Goal: Communication & Community: Ask a question

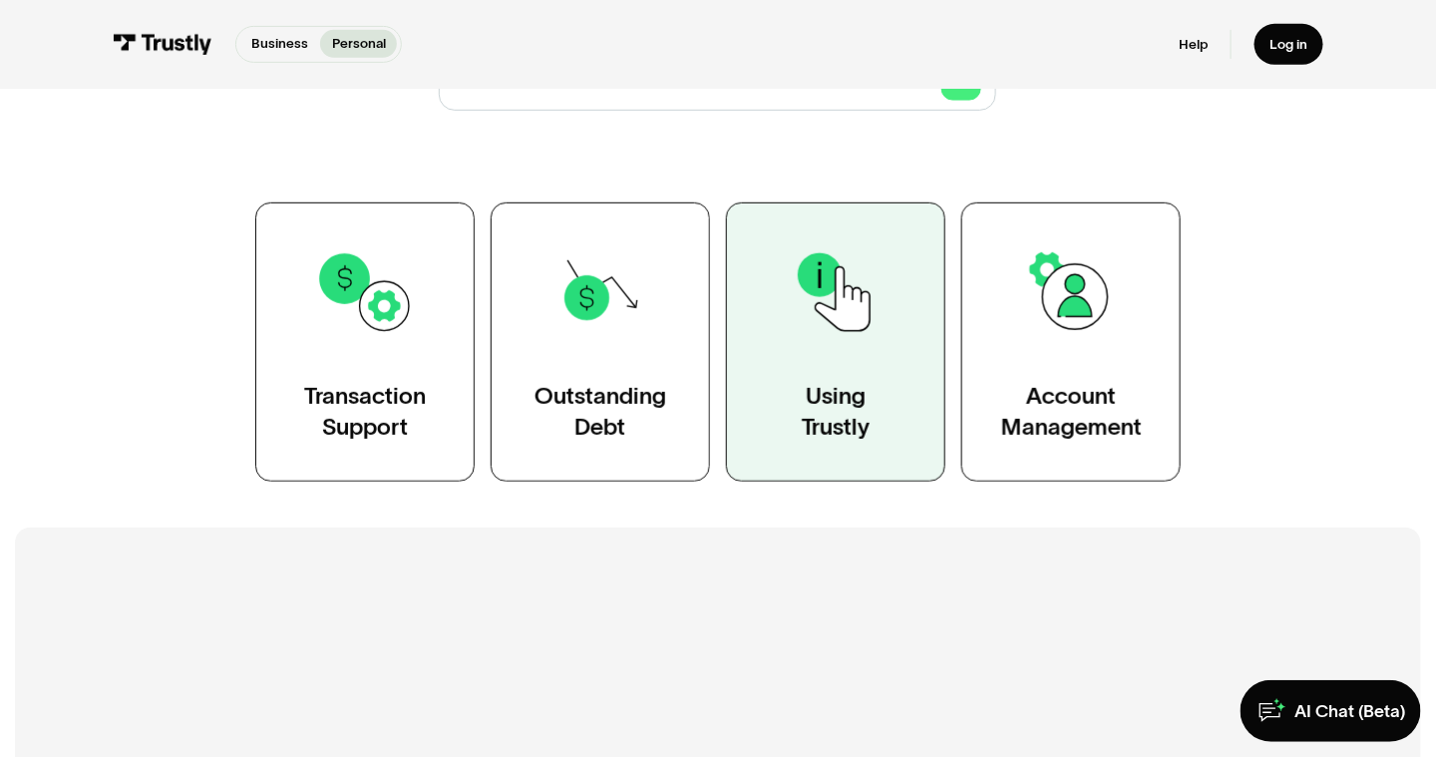
scroll to position [299, 0]
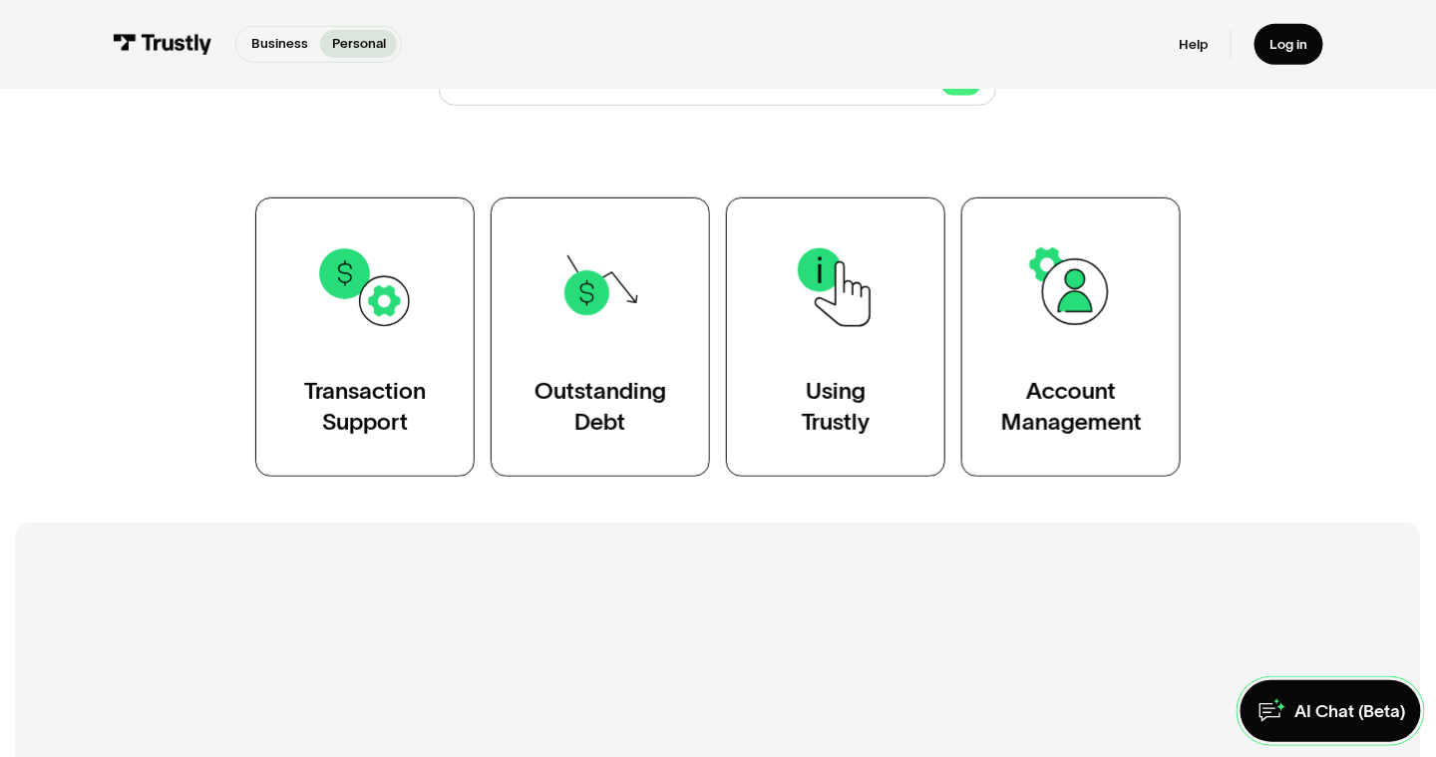
click at [1337, 708] on div "AI Chat (Beta)" at bounding box center [1349, 711] width 111 height 23
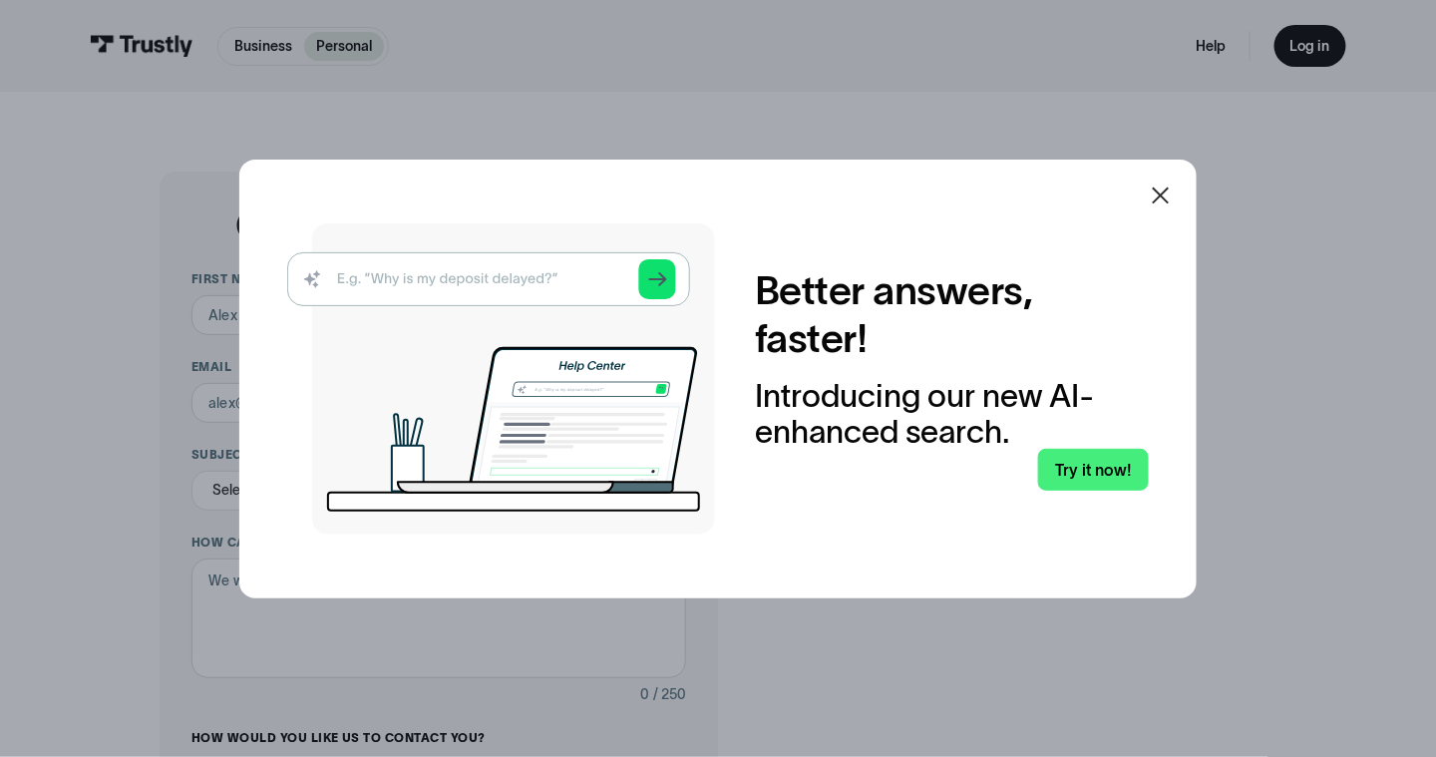
click at [535, 284] on img at bounding box center [501, 378] width 428 height 311
click at [1111, 478] on link "Try it now!" at bounding box center [1093, 470] width 111 height 42
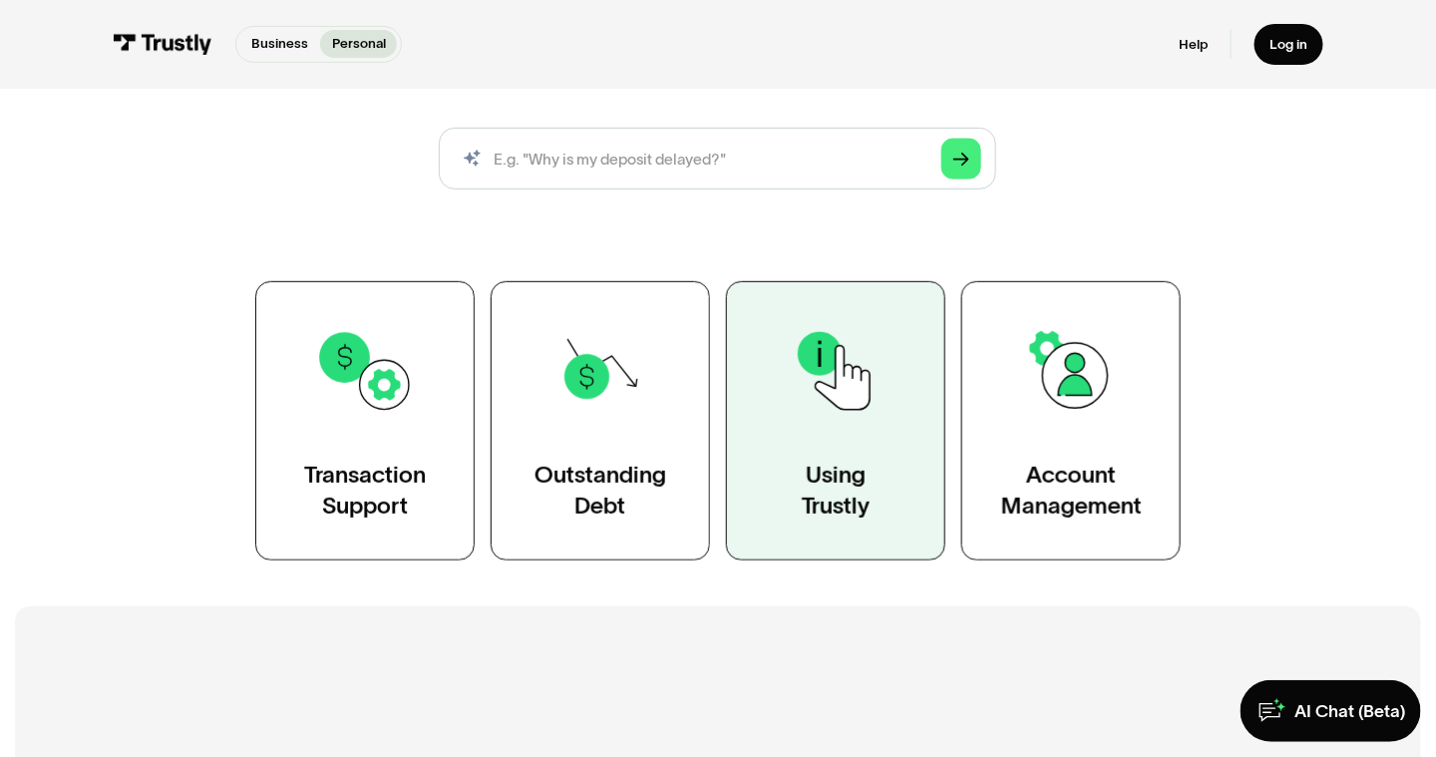
scroll to position [299, 0]
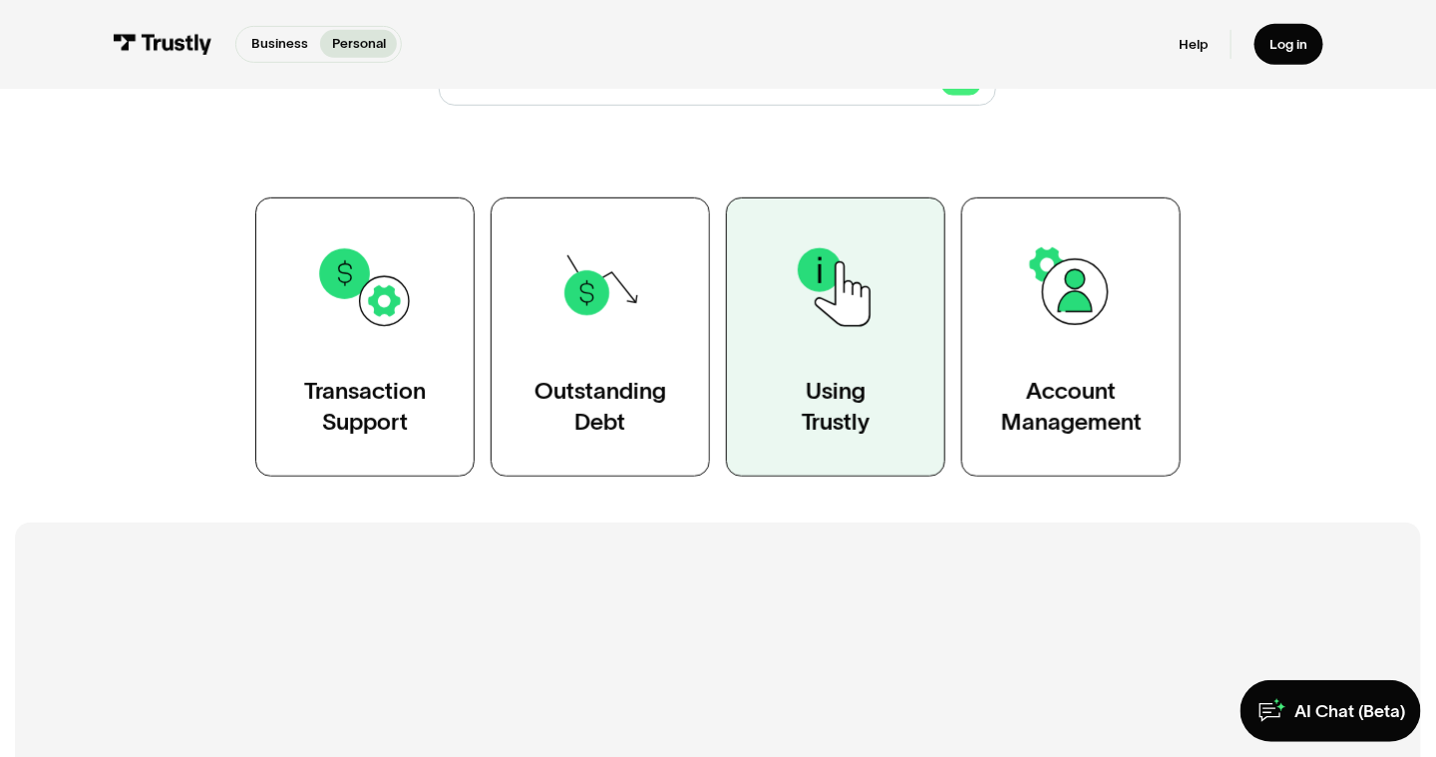
click at [917, 413] on link "Using Trustly" at bounding box center [835, 336] width 219 height 279
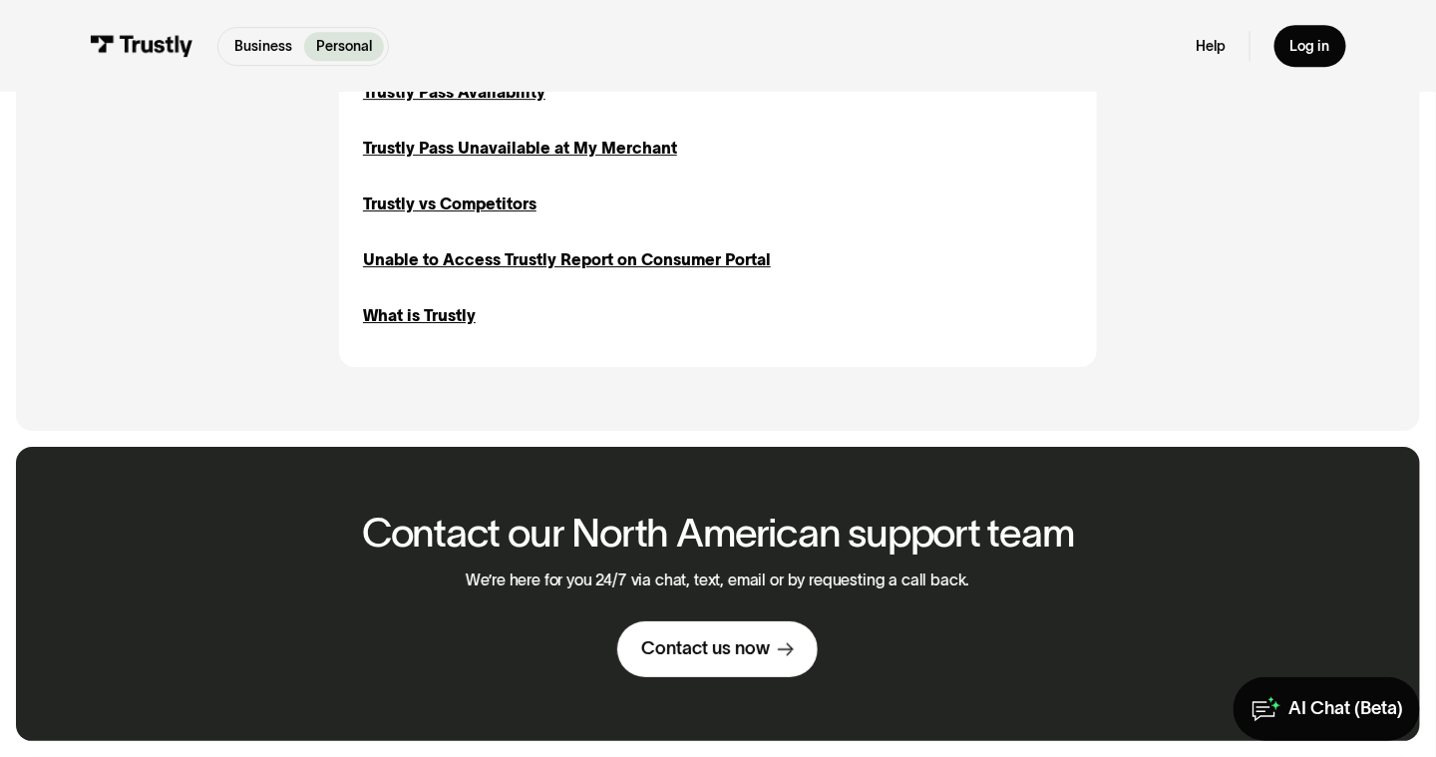
scroll to position [2193, 0]
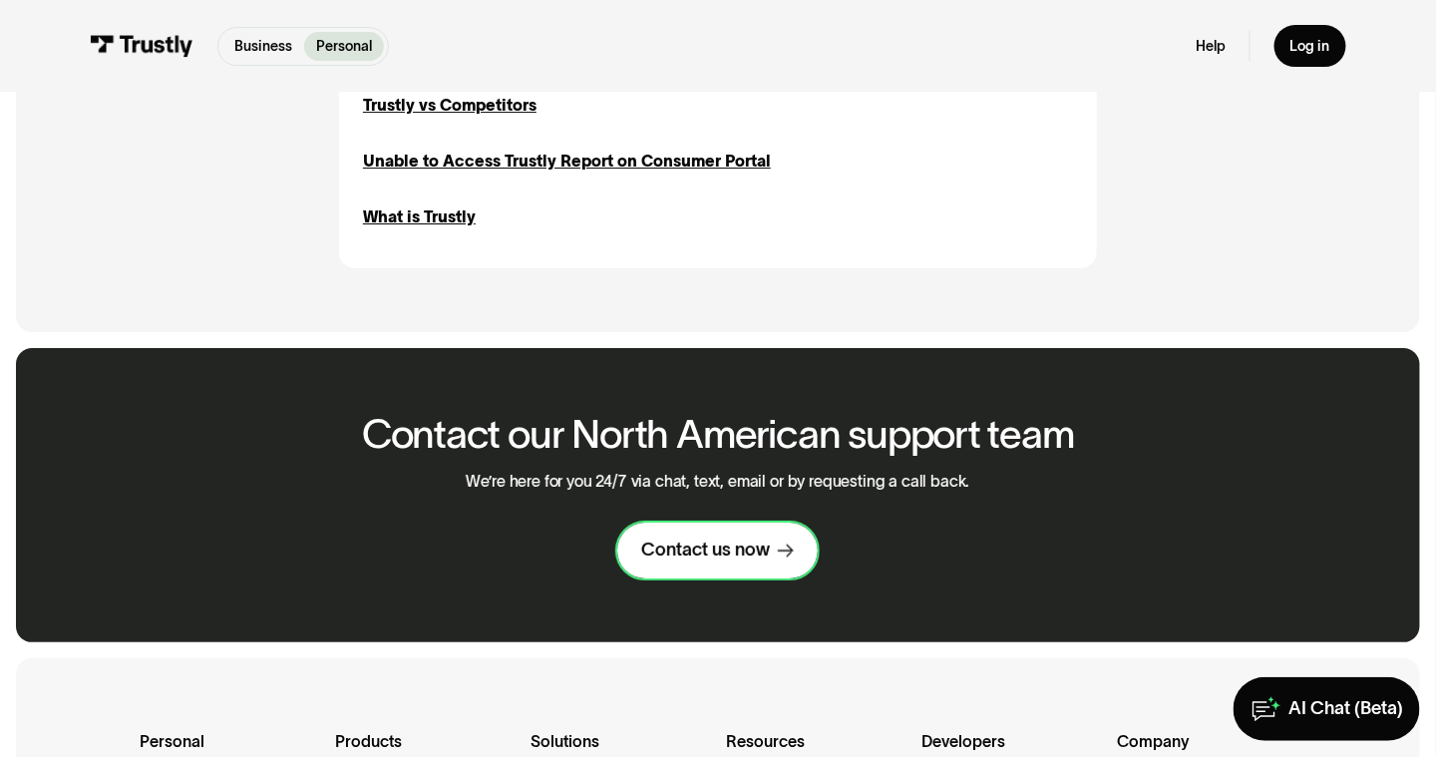
click at [720, 577] on link "Contact us now" at bounding box center [717, 549] width 200 height 55
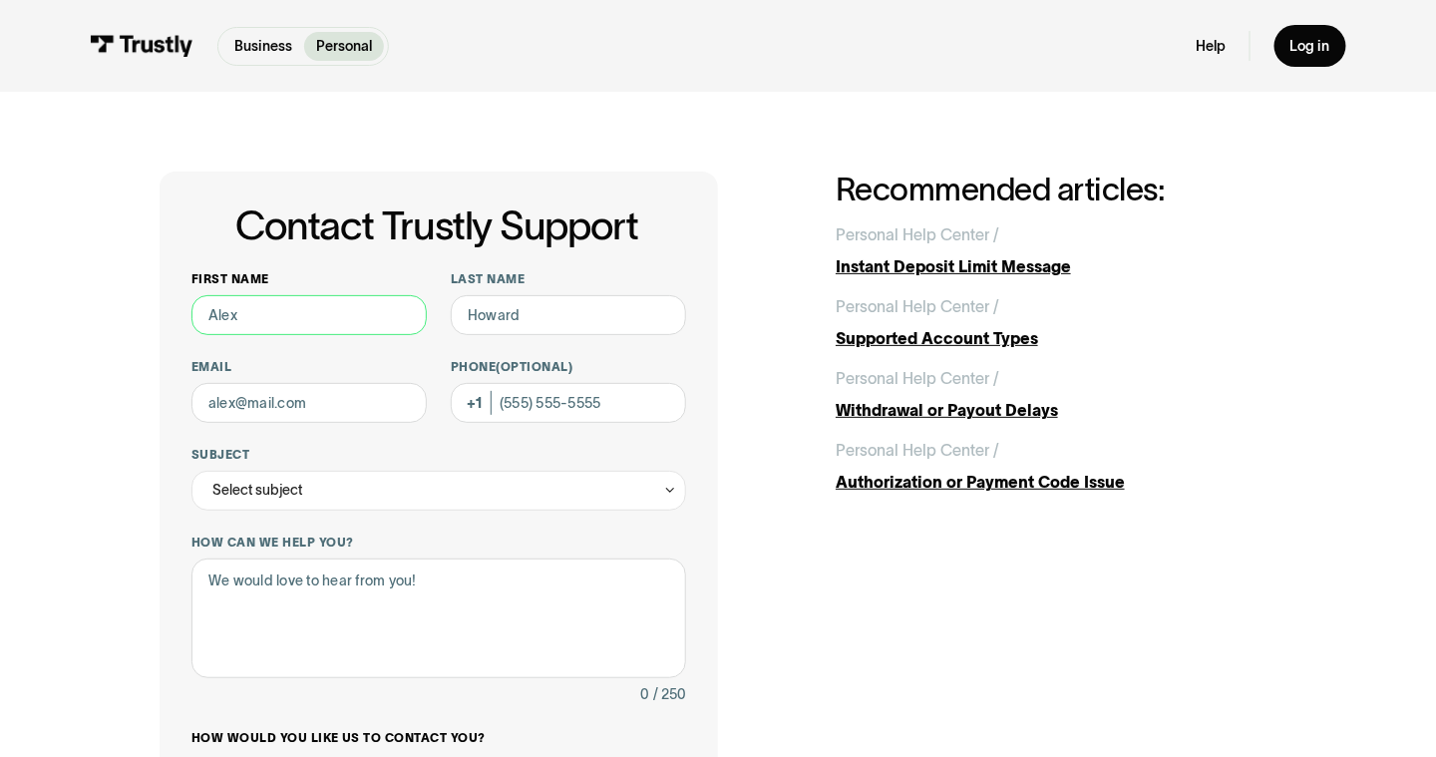
click at [292, 323] on input "First name" at bounding box center [308, 315] width 235 height 40
type input "Orlando"
type input "De Jesus"
type input "ken10523@yahoo.com"
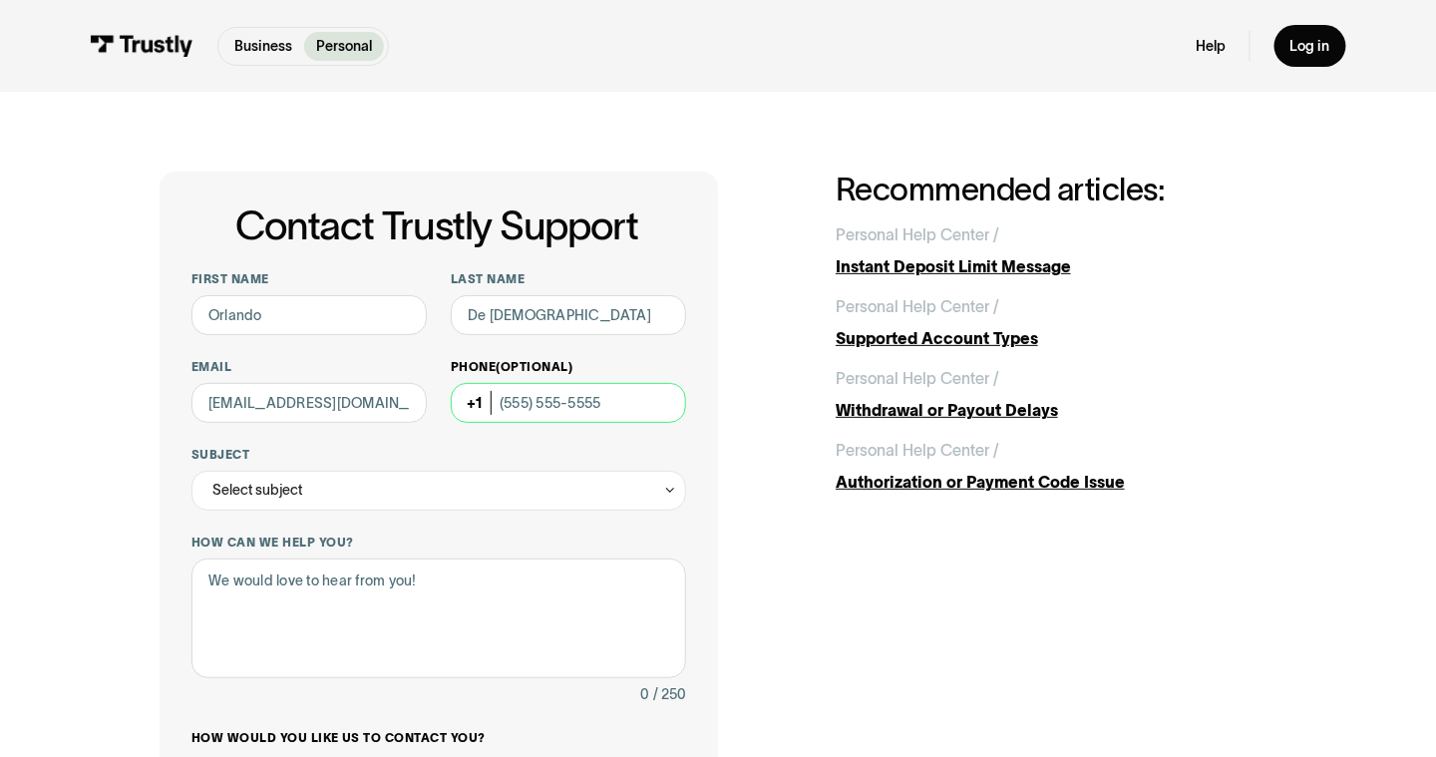
click at [565, 407] on input "Phone (Optional)" at bounding box center [568, 403] width 235 height 40
click at [112, 449] on div "Contact Trustly Support First name Orlando Last name De Jesus Email ken10523@ya…" at bounding box center [718, 629] width 1356 height 1075
click at [317, 505] on div "Select subject" at bounding box center [438, 491] width 495 height 40
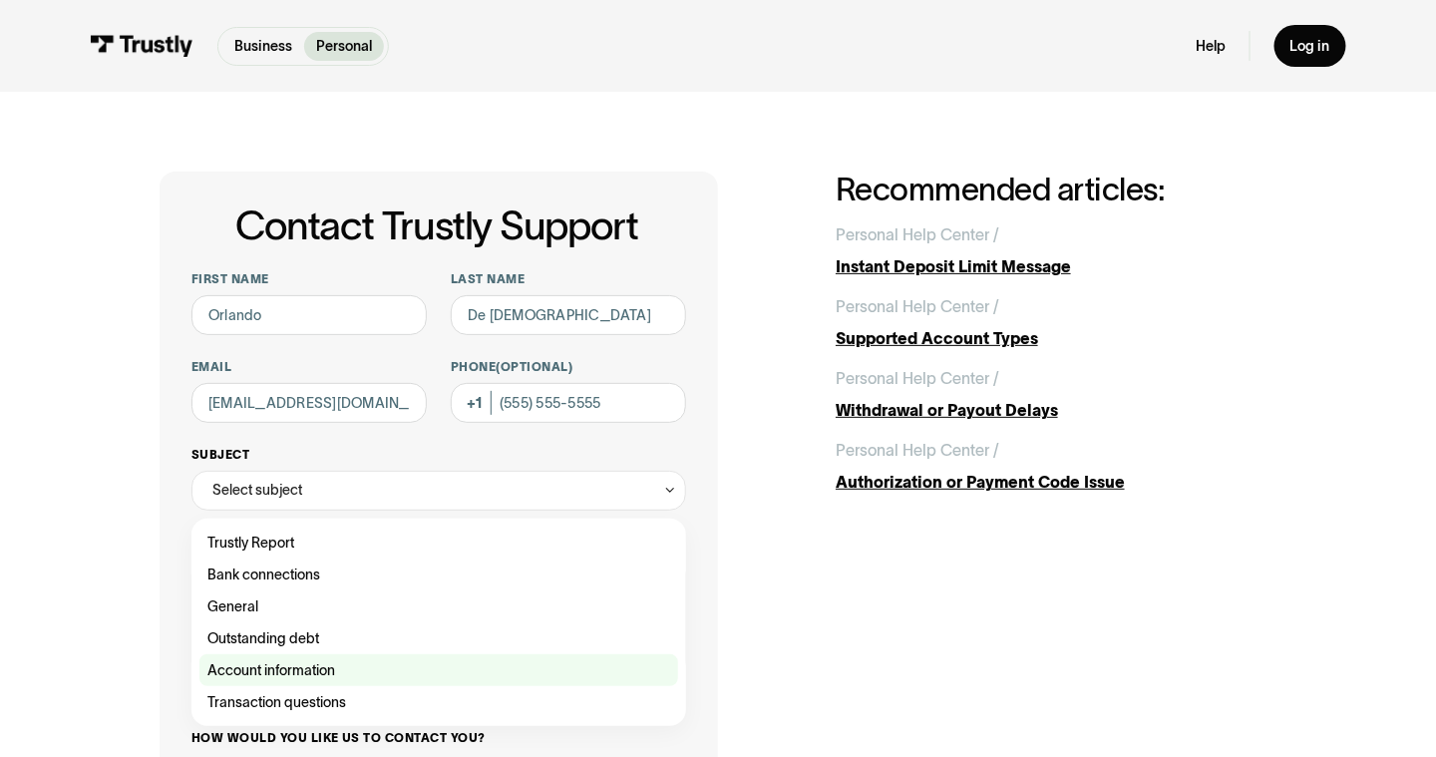
click at [273, 682] on div "Contact Trustly Support" at bounding box center [438, 670] width 479 height 32
type input "**********"
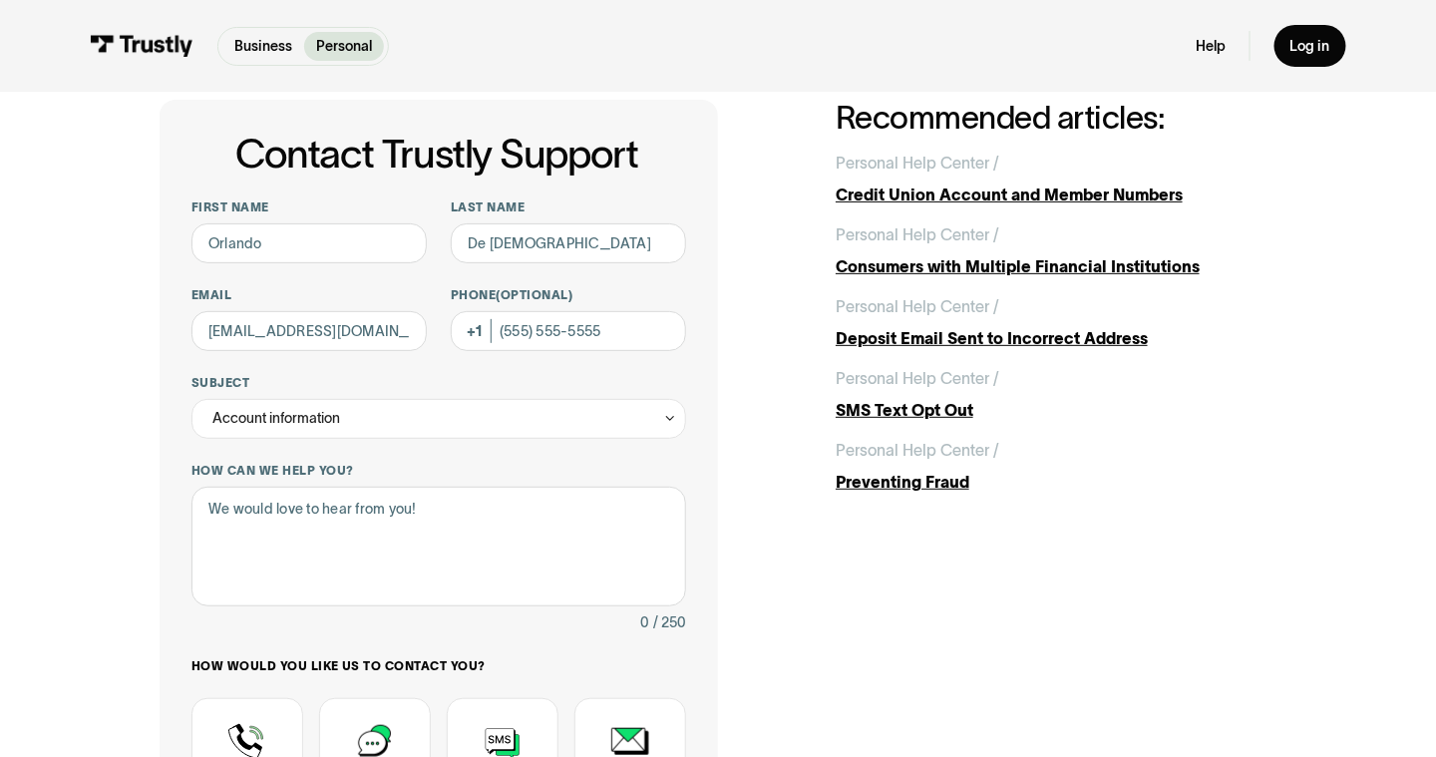
scroll to position [100, 0]
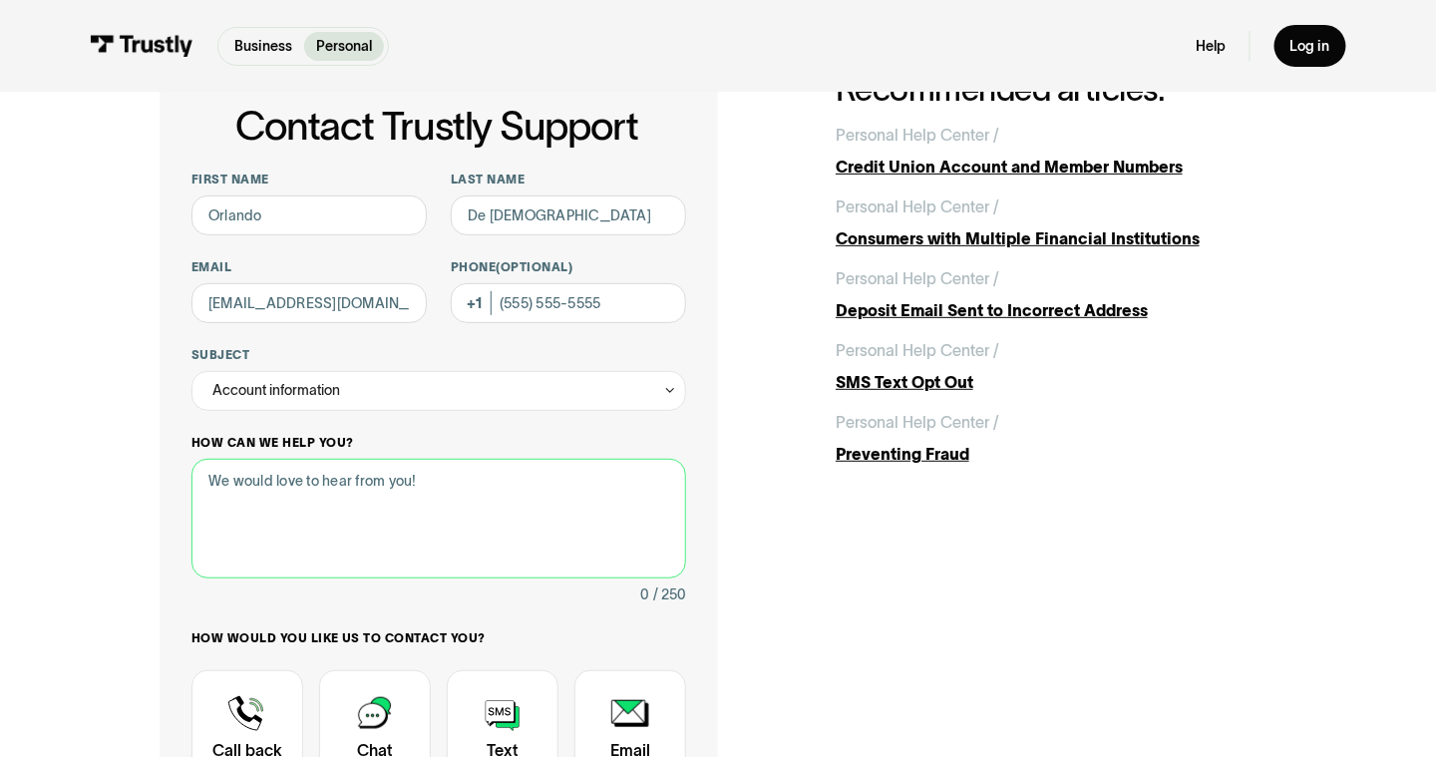
click at [491, 516] on textarea "How can we help you?" at bounding box center [438, 519] width 495 height 120
type textarea "I"
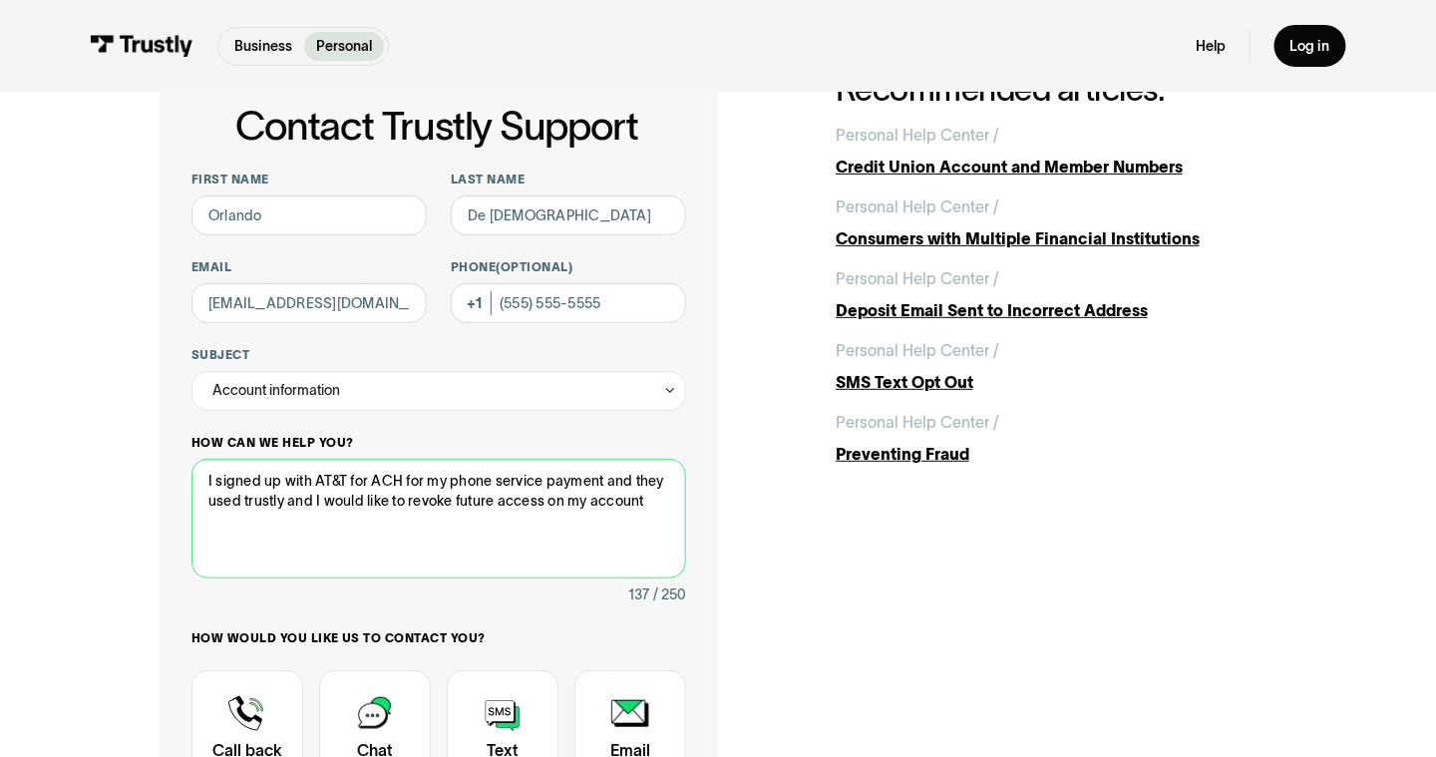
scroll to position [399, 0]
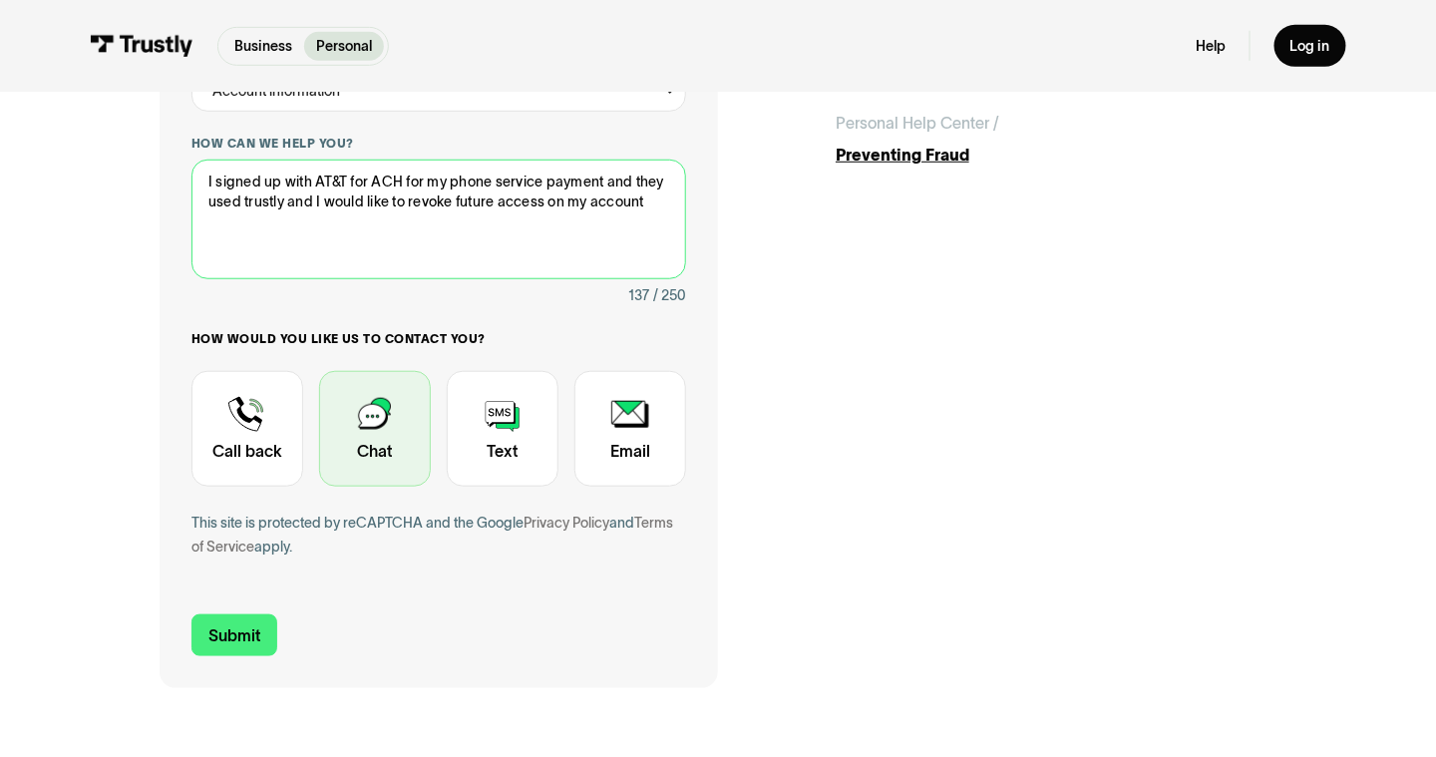
type textarea "I signed up with AT&T for ACH for my phone service payment and they used trustl…"
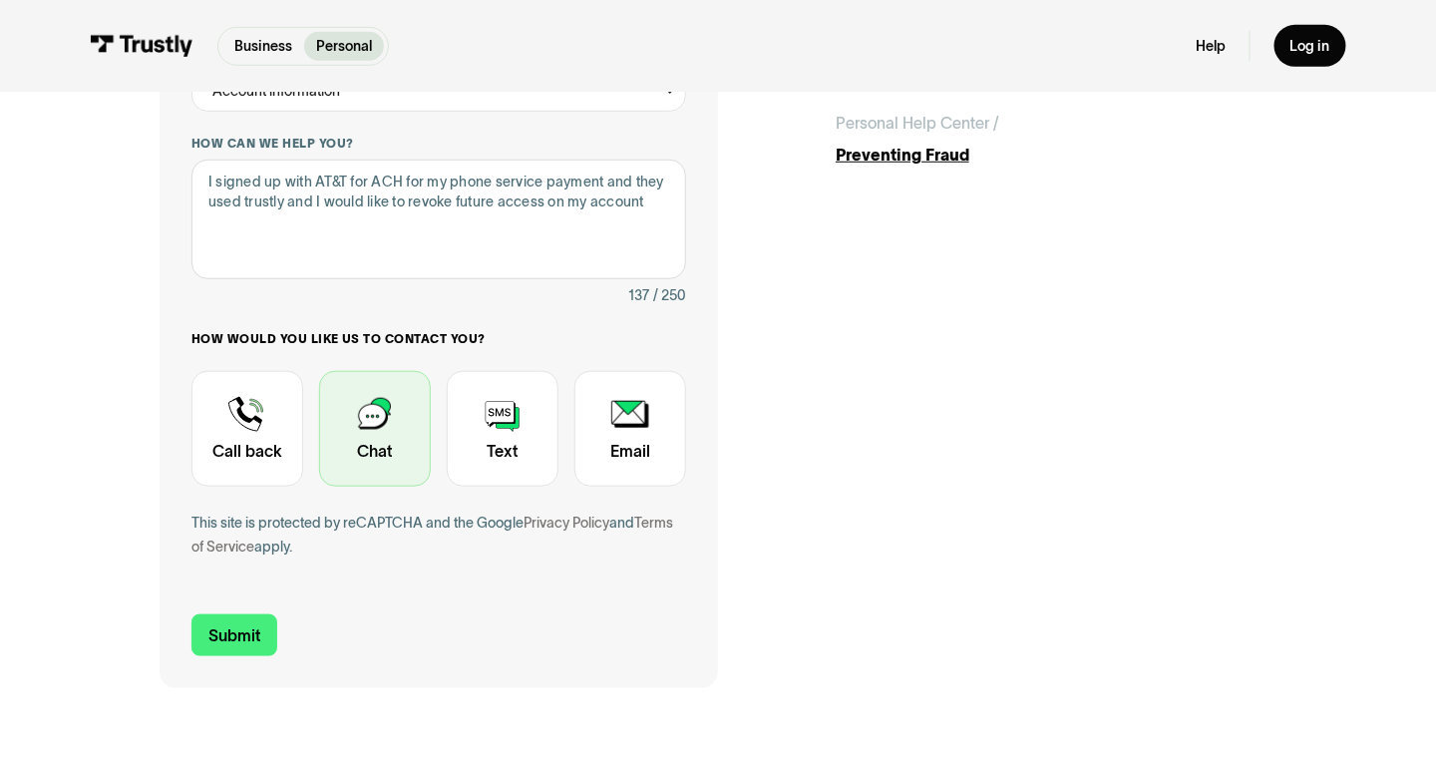
click at [364, 453] on div "Contact Trustly Support" at bounding box center [375, 429] width 112 height 116
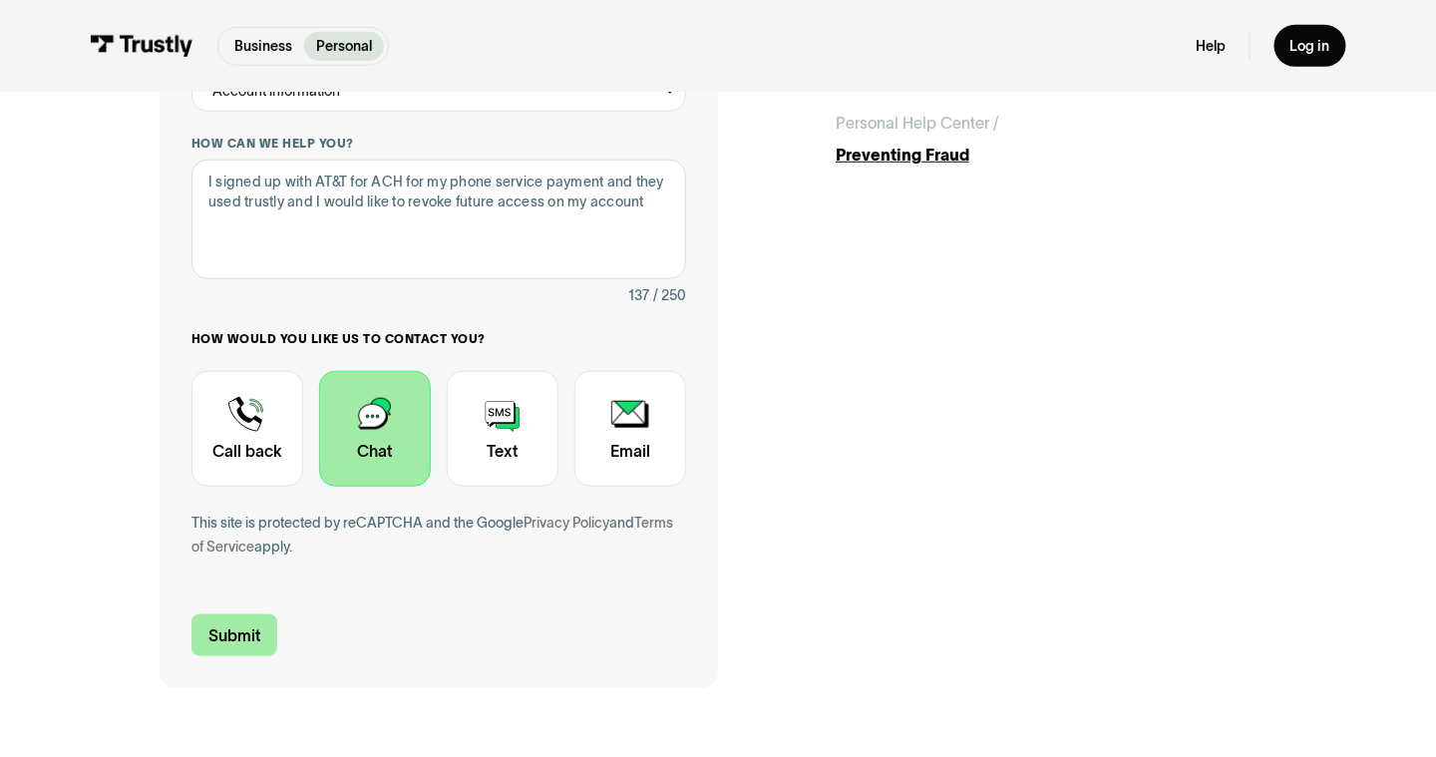
click at [247, 633] on input "Submit" at bounding box center [234, 635] width 86 height 42
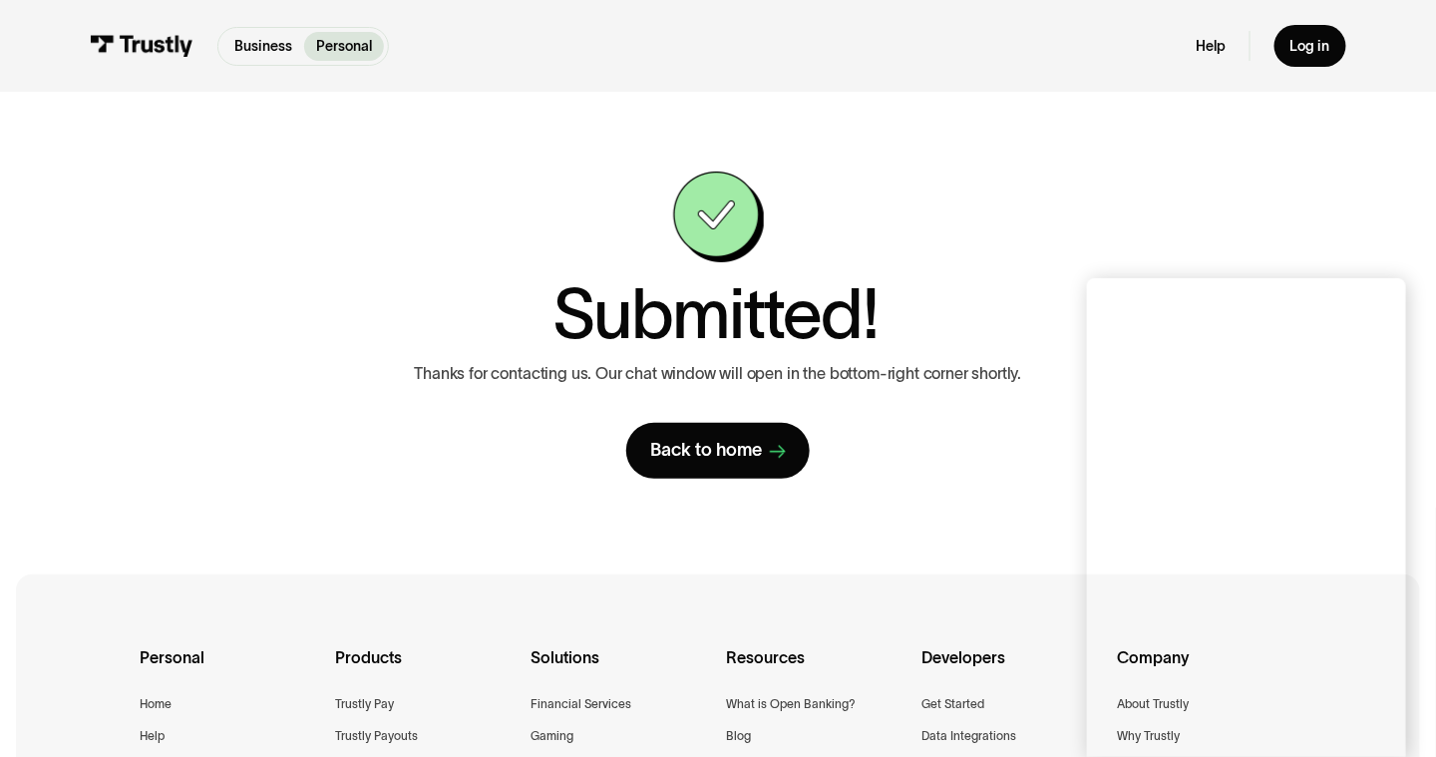
scroll to position [45, 0]
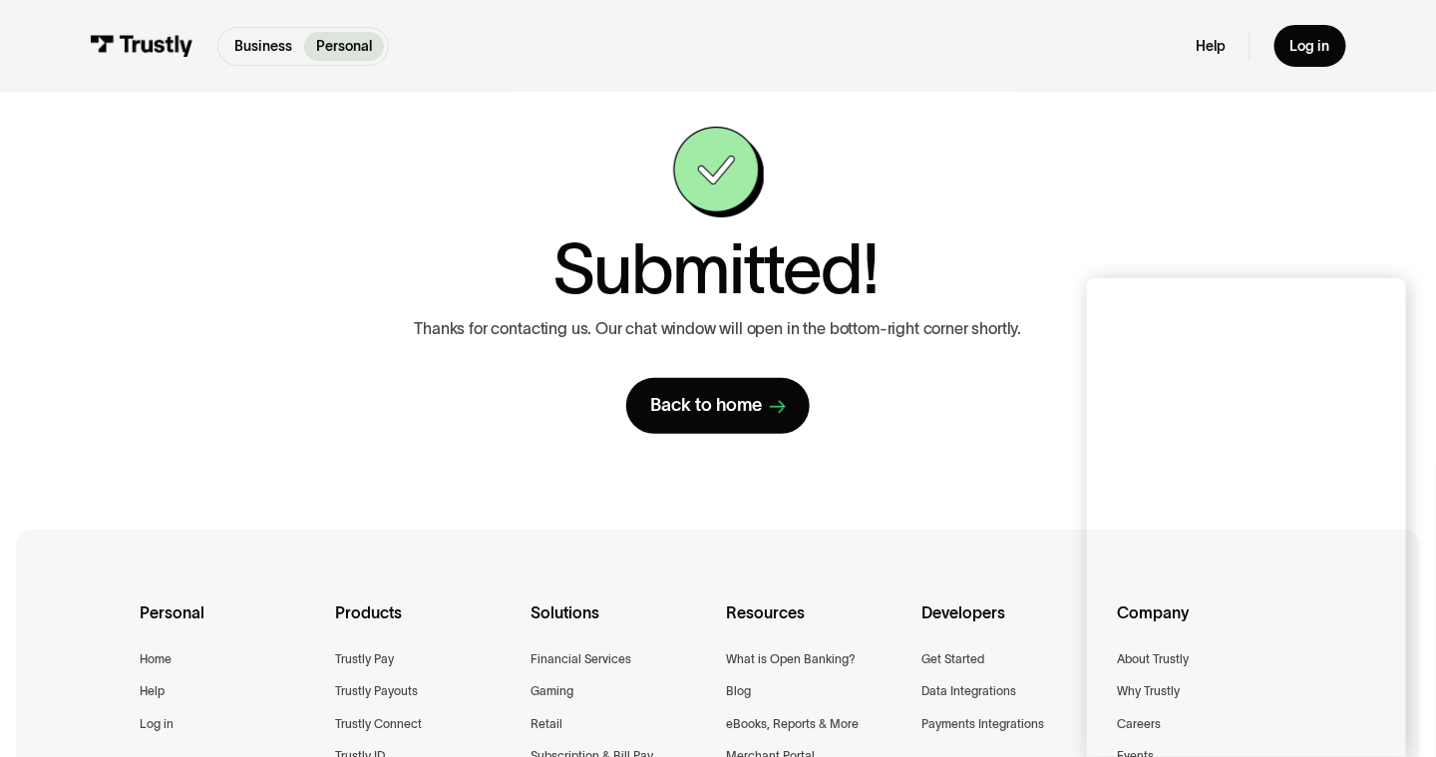
click at [907, 491] on div "**********" at bounding box center [718, 280] width 1356 height 467
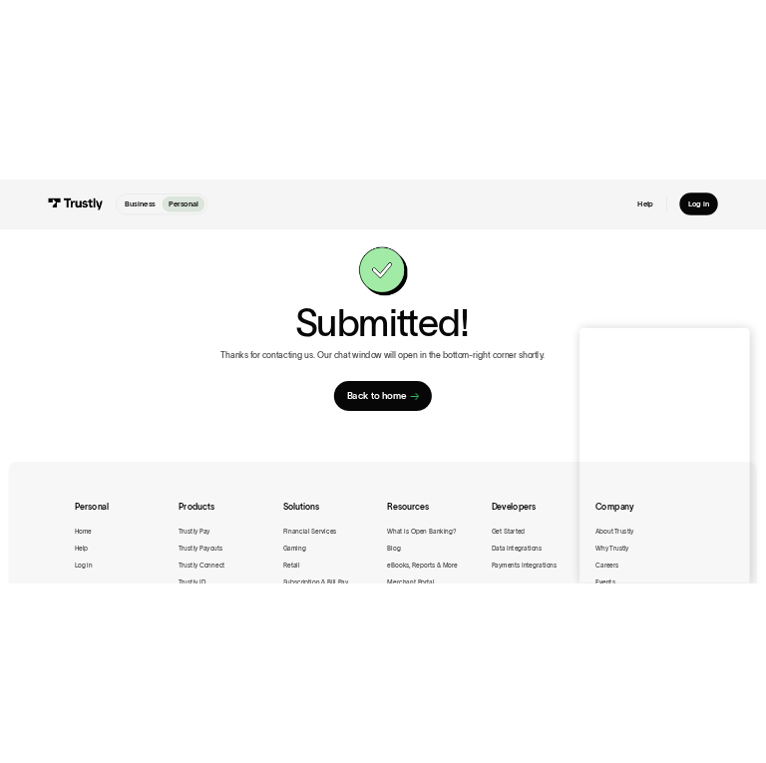
scroll to position [36, 0]
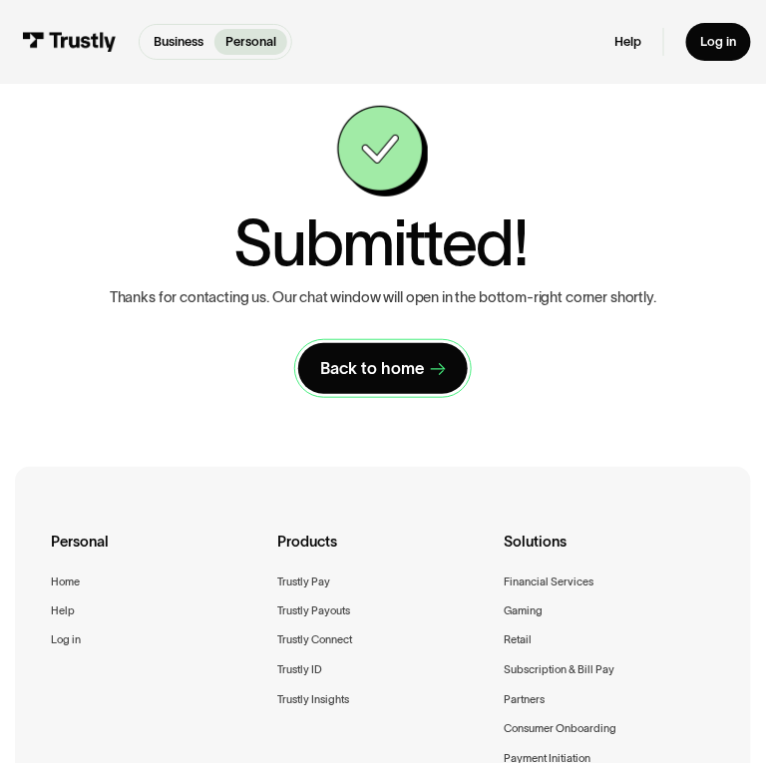
click at [401, 366] on div "Back to home" at bounding box center [372, 368] width 104 height 21
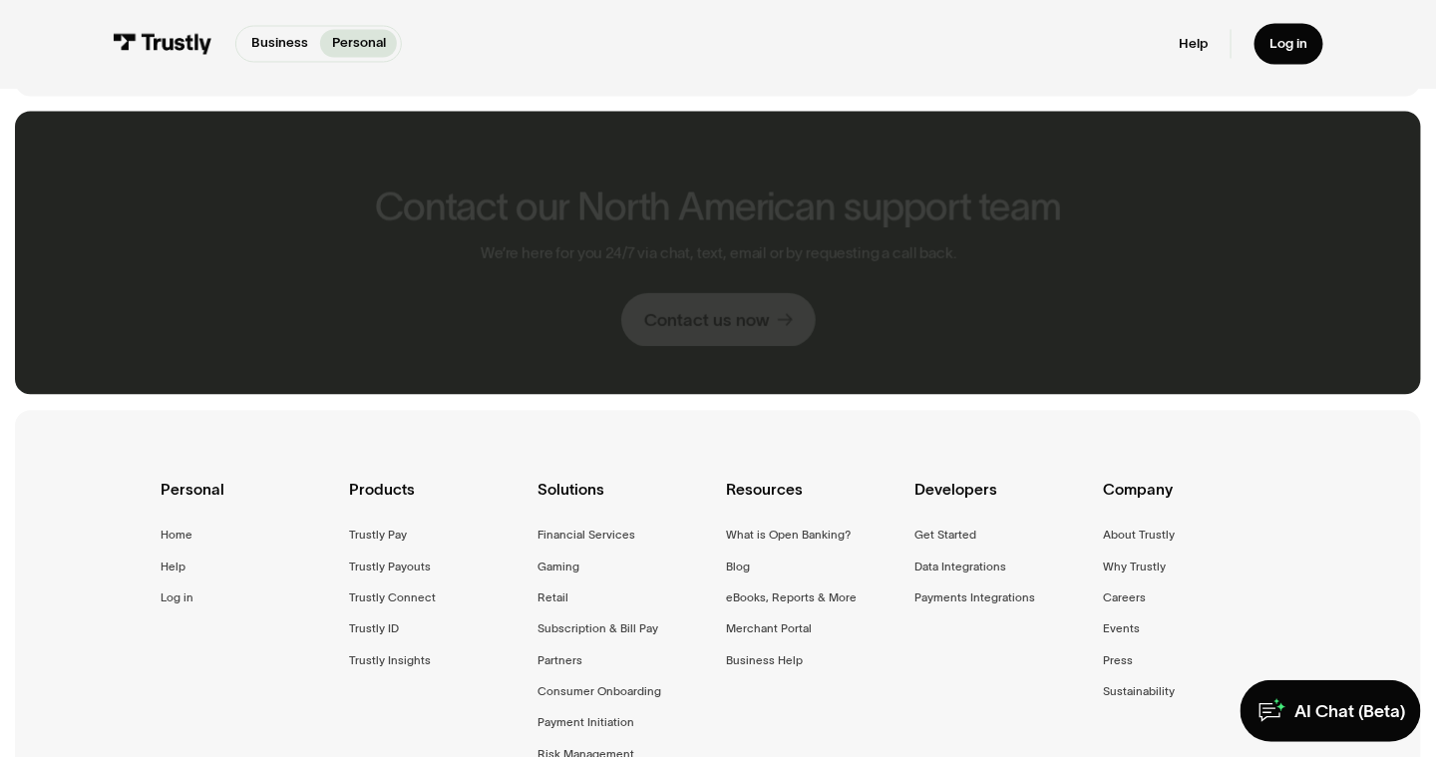
scroll to position [1565, 0]
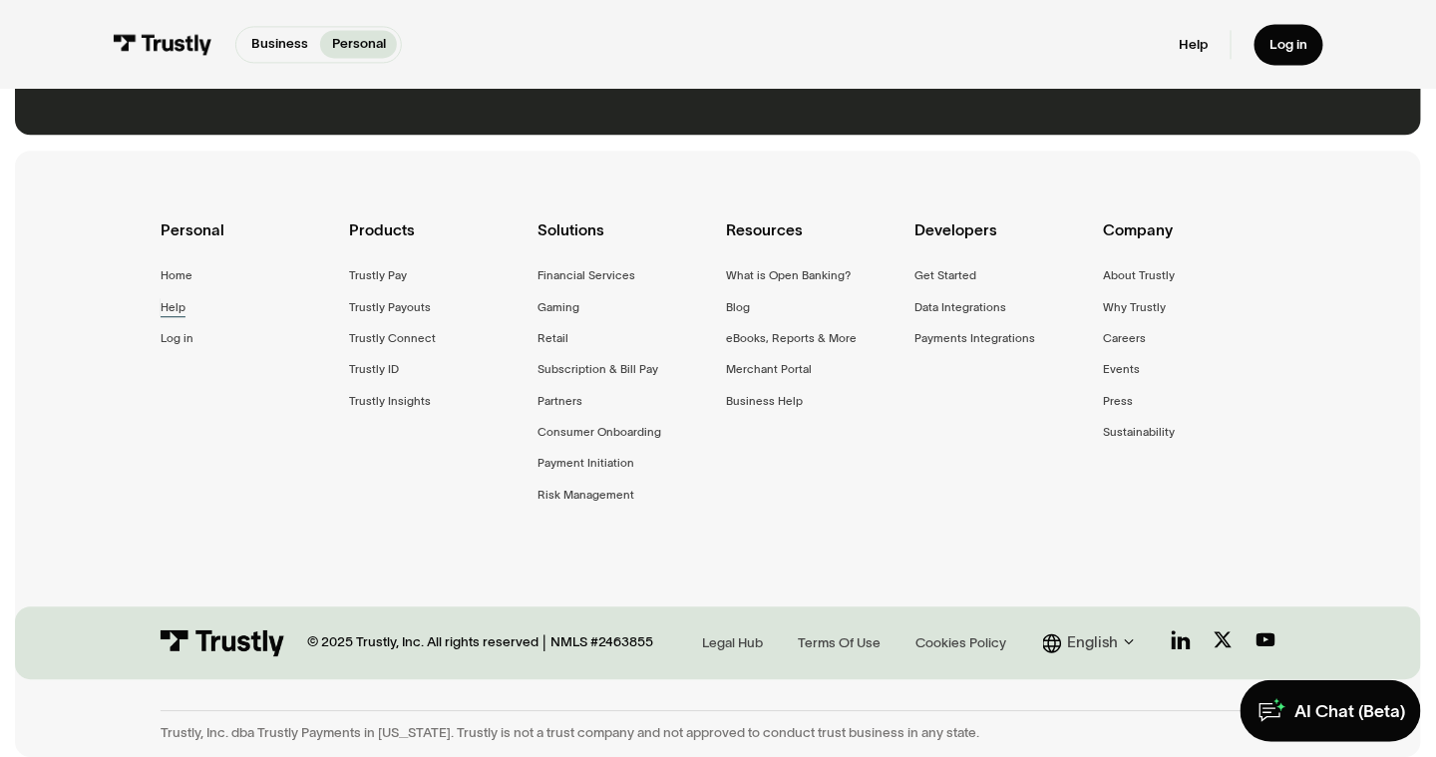
click at [161, 297] on div "Help" at bounding box center [173, 307] width 25 height 20
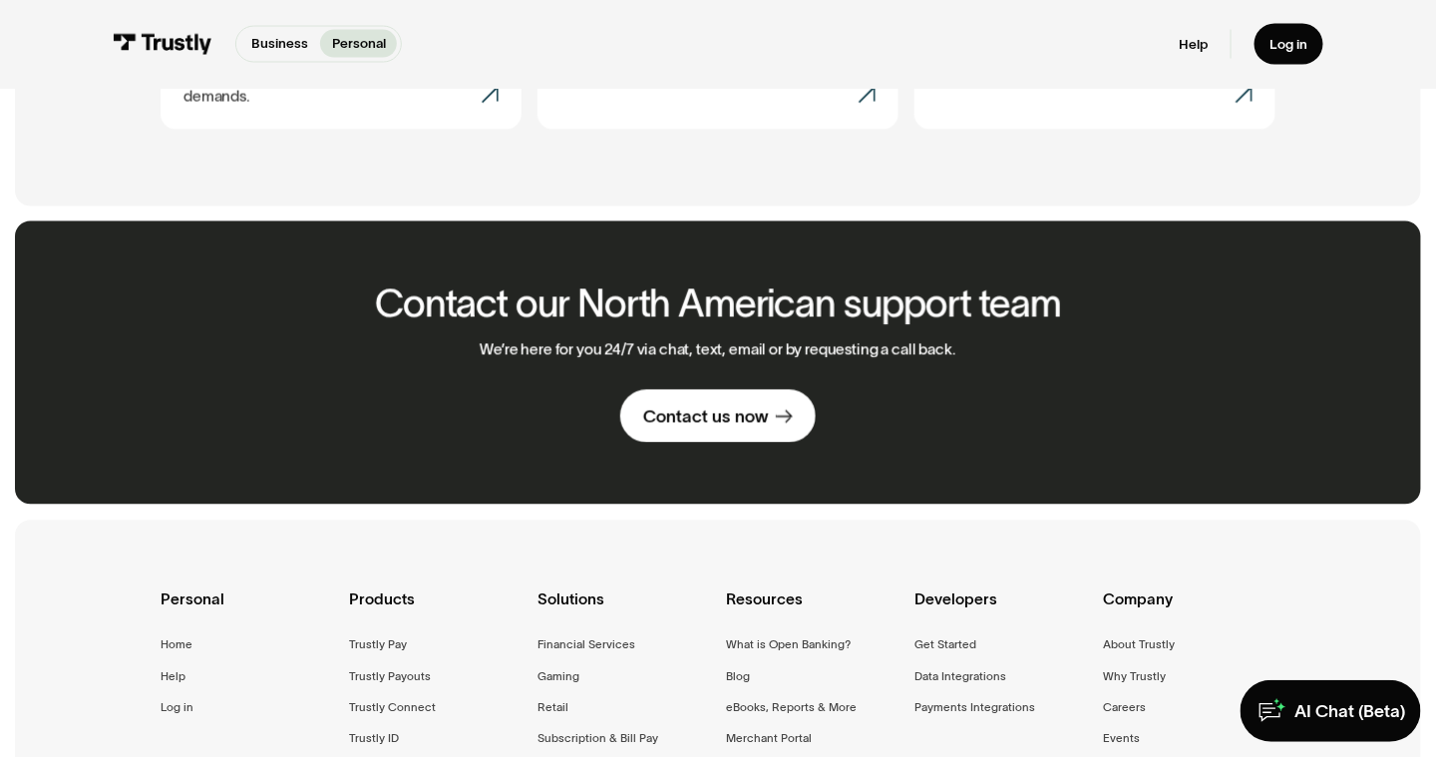
scroll to position [1296, 0]
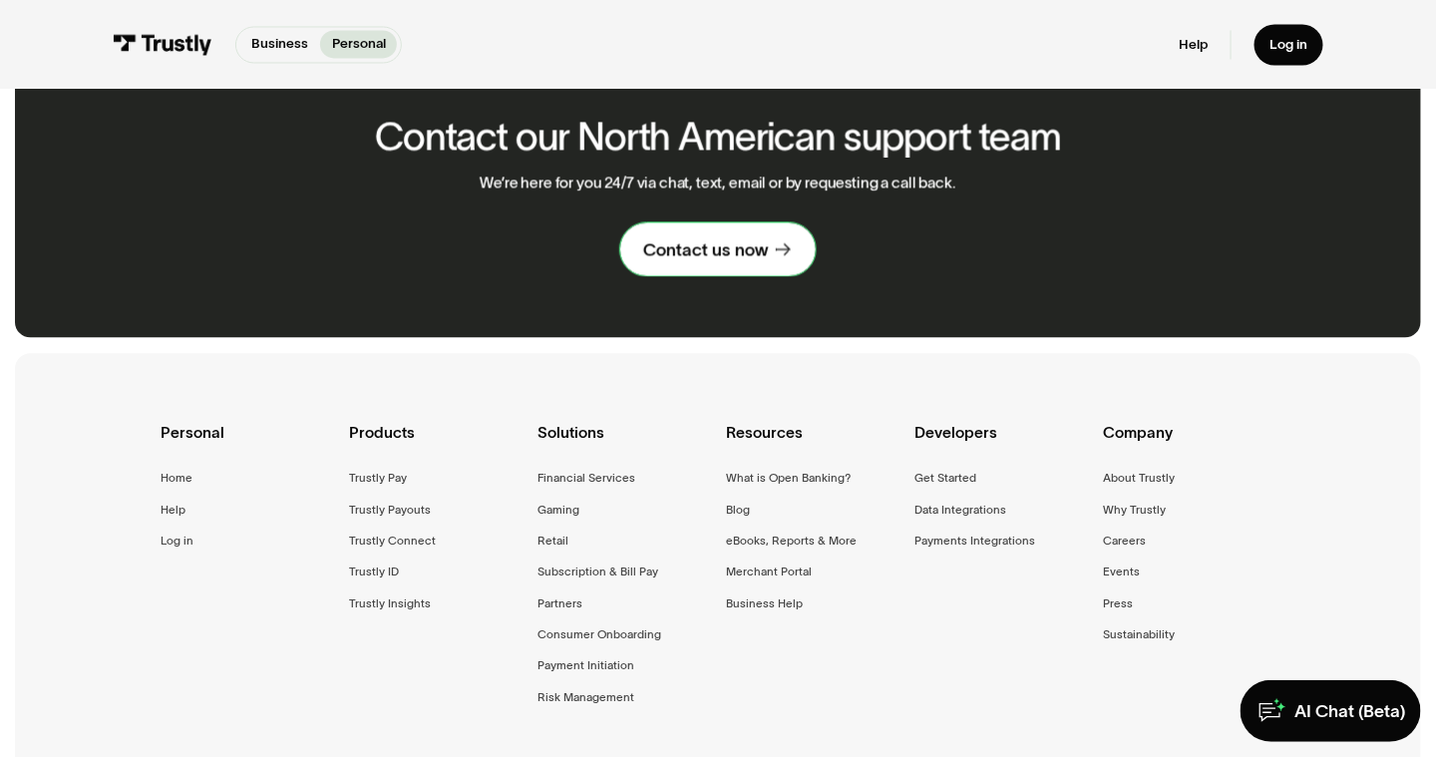
click at [731, 261] on div "Contact us now" at bounding box center [706, 249] width 126 height 23
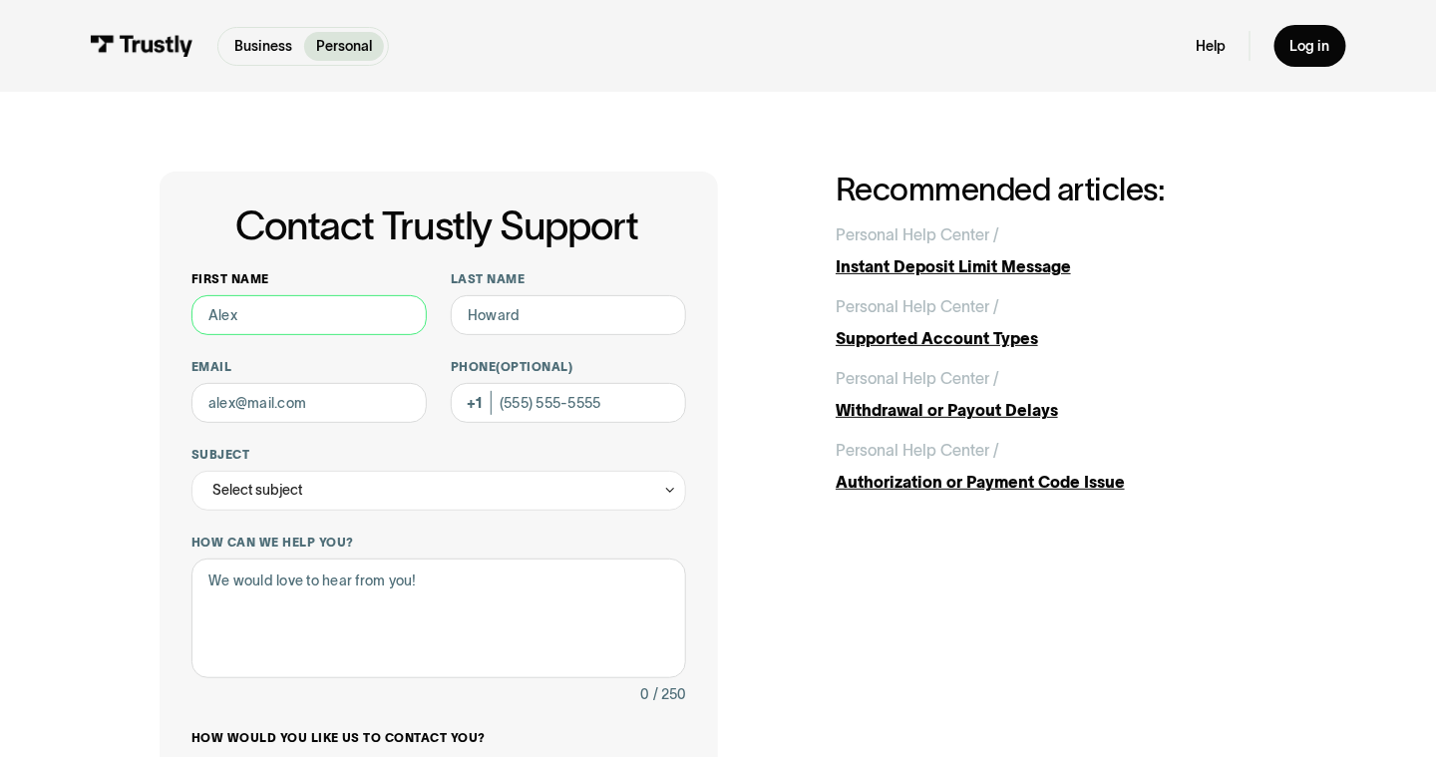
click at [330, 332] on input "First name" at bounding box center [308, 315] width 235 height 40
type input "Maricris"
click at [554, 313] on input "Last name" at bounding box center [568, 315] width 235 height 40
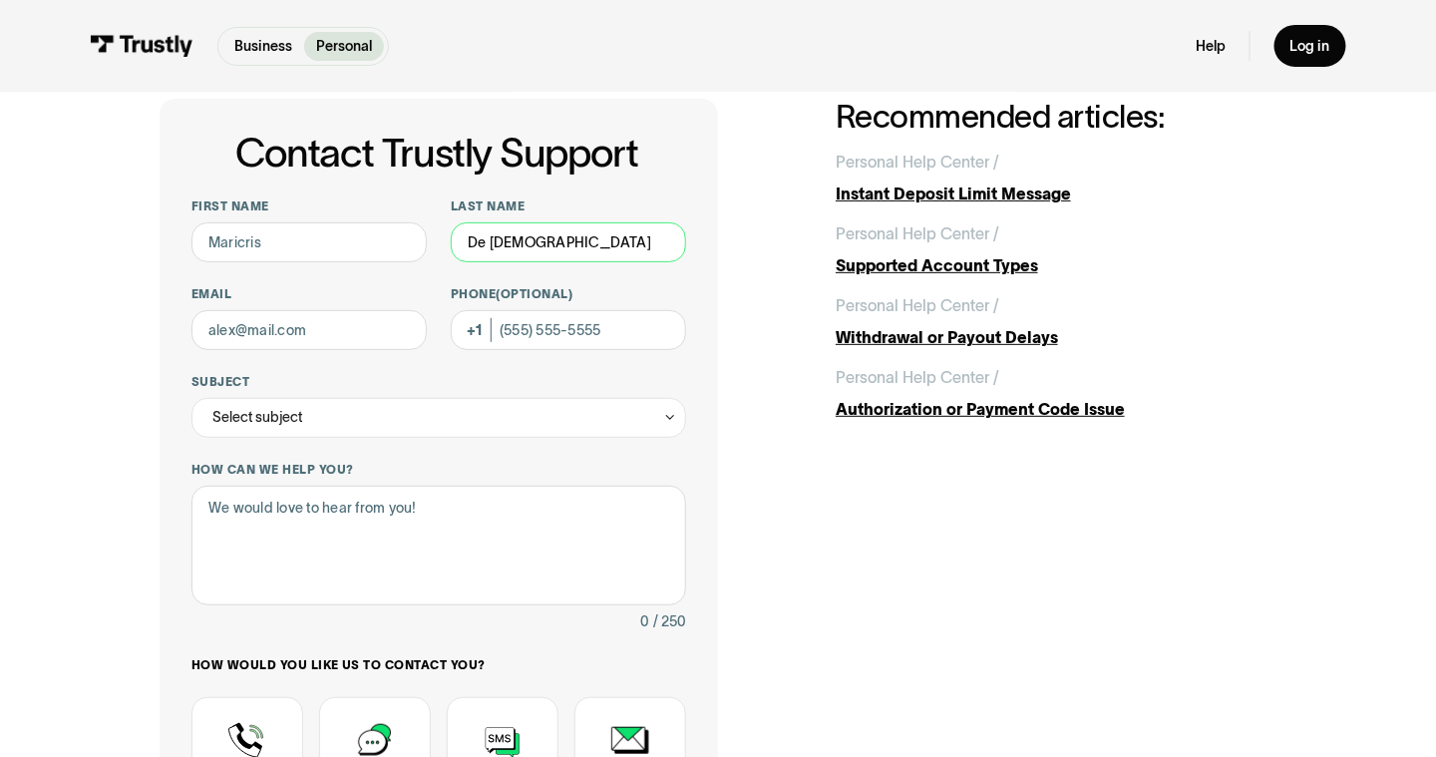
scroll to position [100, 0]
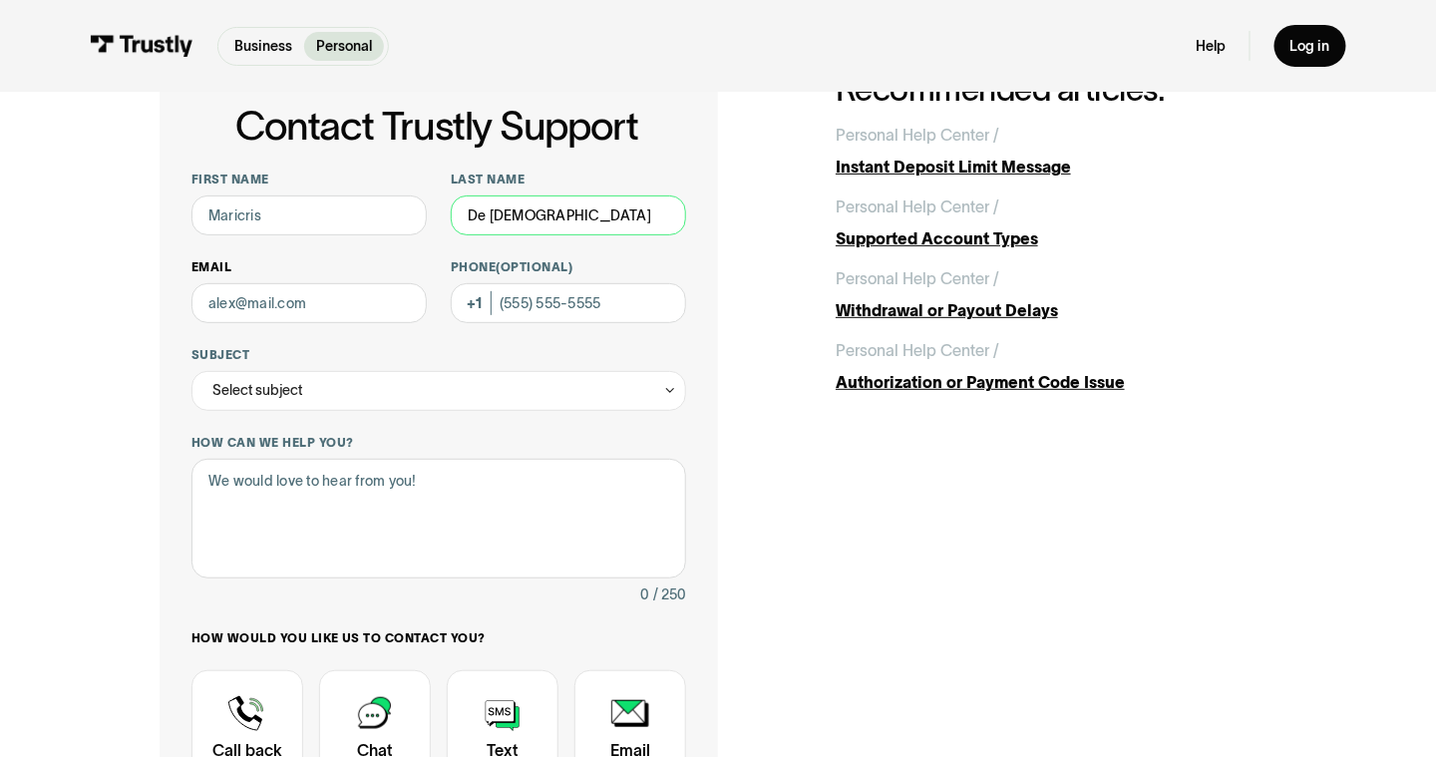
type input "De Jesus"
click at [327, 305] on input "Email" at bounding box center [308, 303] width 235 height 40
type input "ken10523@yahoo.com"
type input "**********"
click at [355, 393] on div "Select subject" at bounding box center [438, 391] width 495 height 40
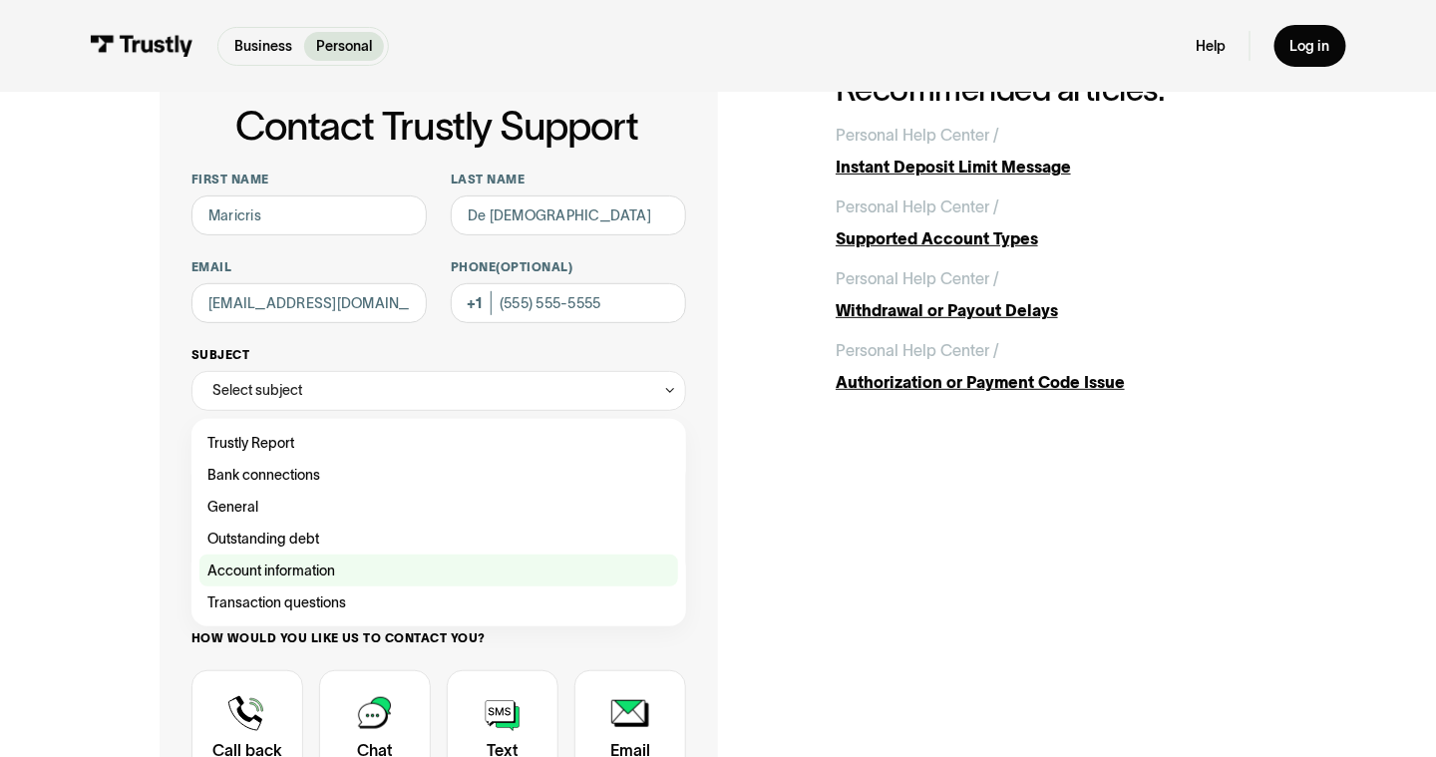
click at [294, 577] on div "Contact Trustly Support" at bounding box center [438, 570] width 479 height 32
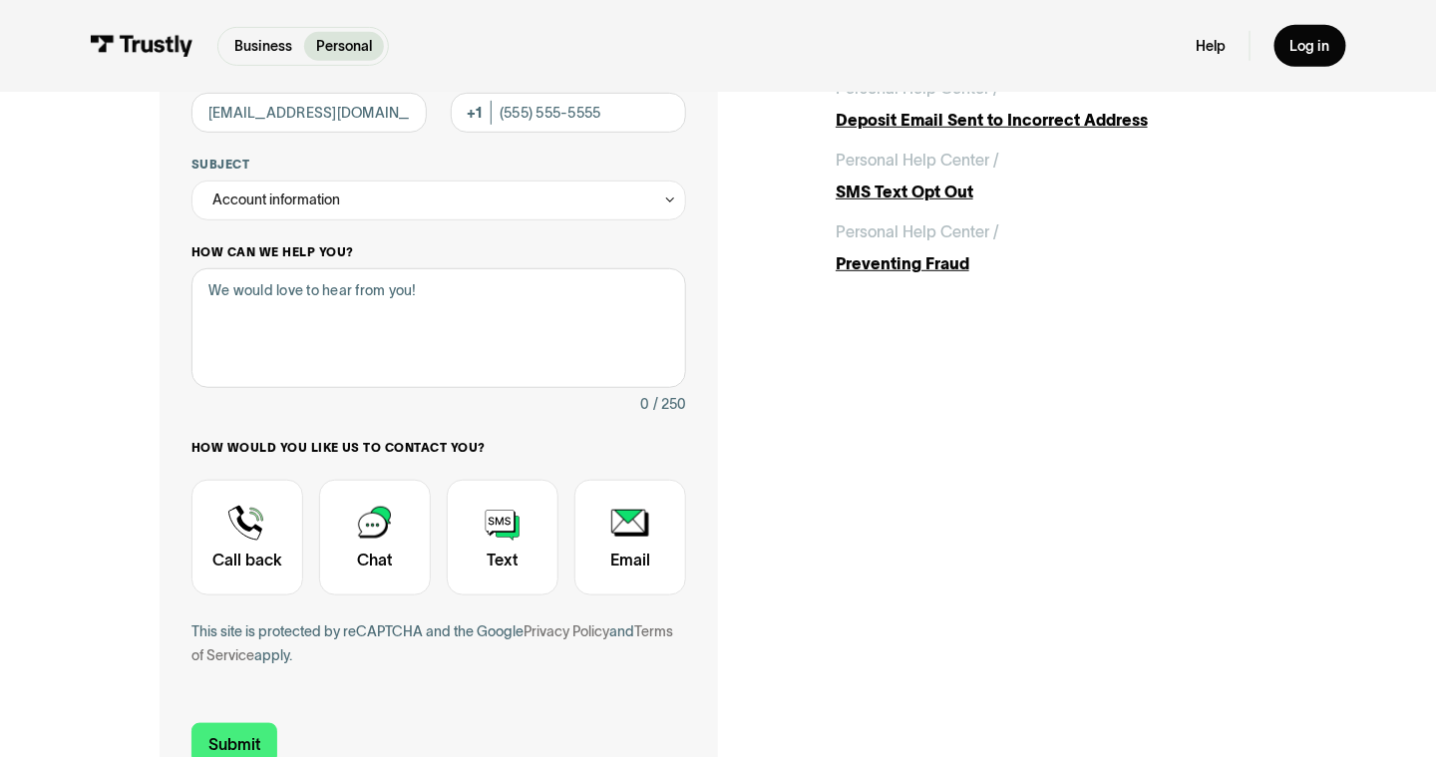
scroll to position [199, 0]
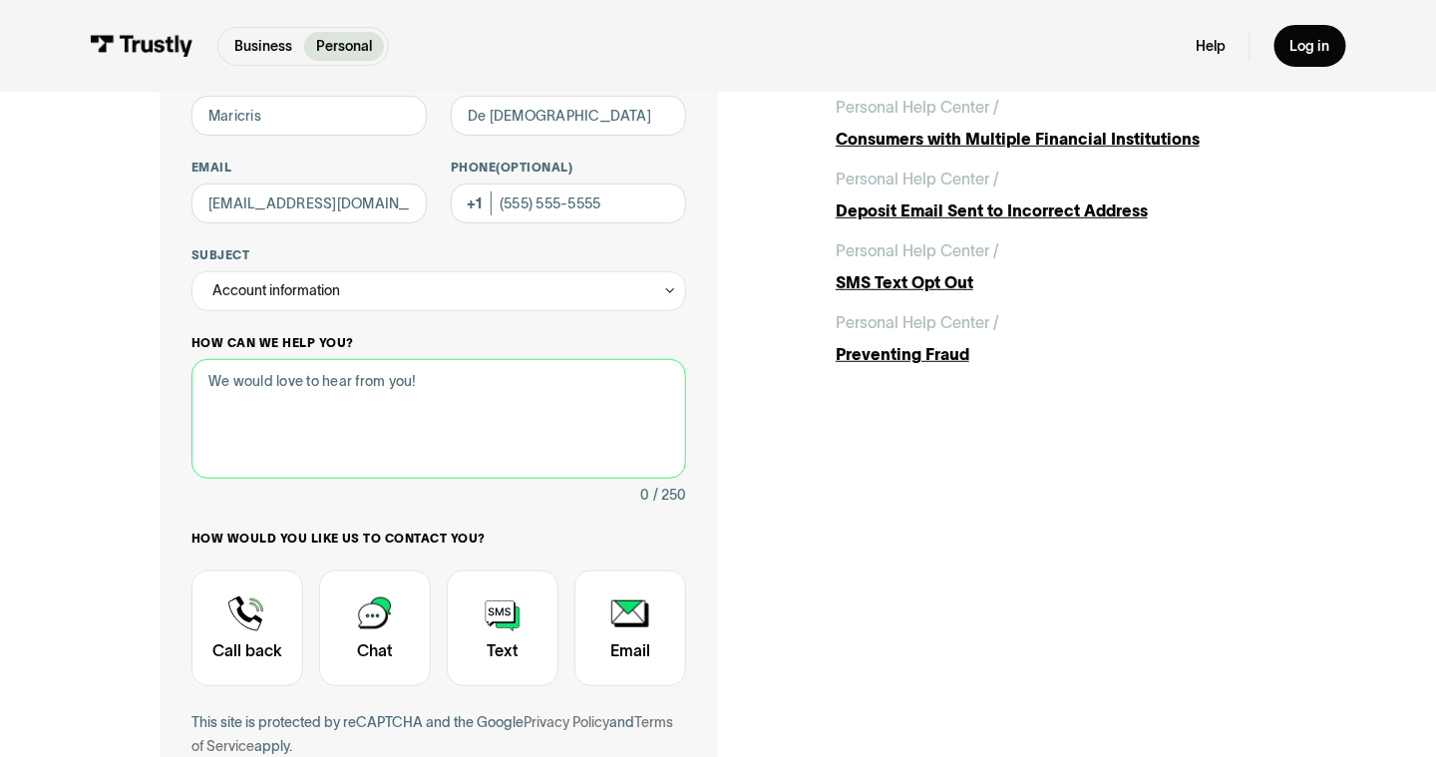
click at [368, 435] on textarea "How can we help you?" at bounding box center [438, 419] width 495 height 120
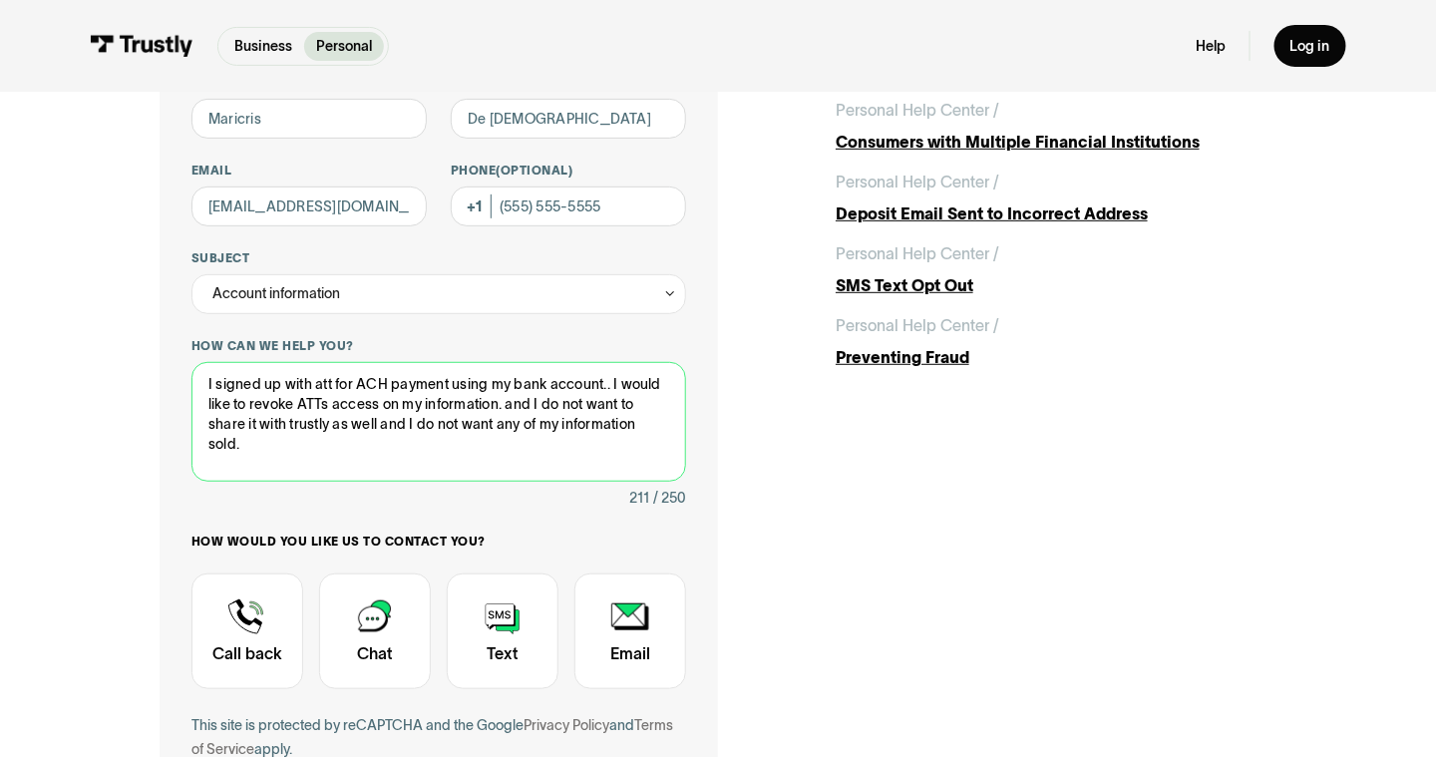
scroll to position [299, 0]
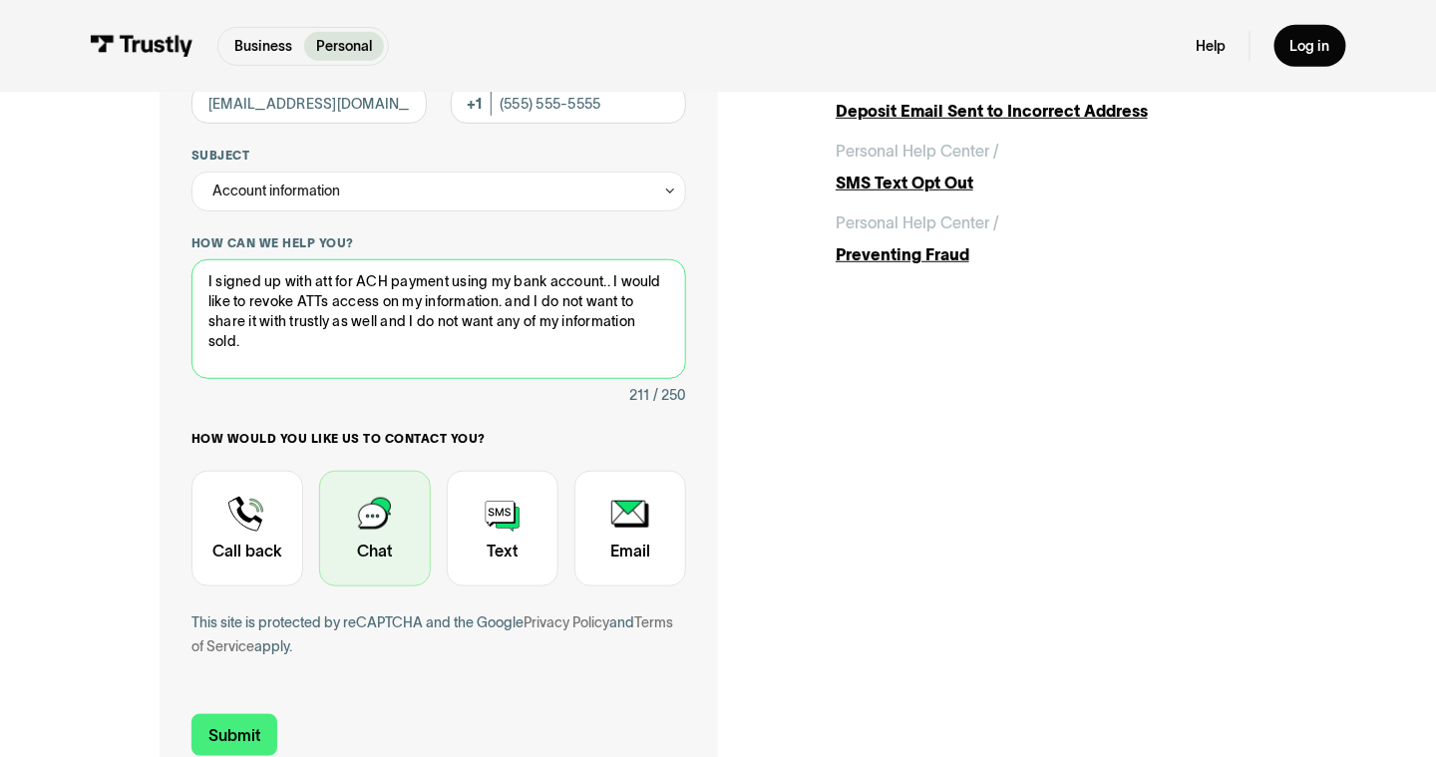
type textarea "I signed up with att for ACH payment using my bank account.. I would like to re…"
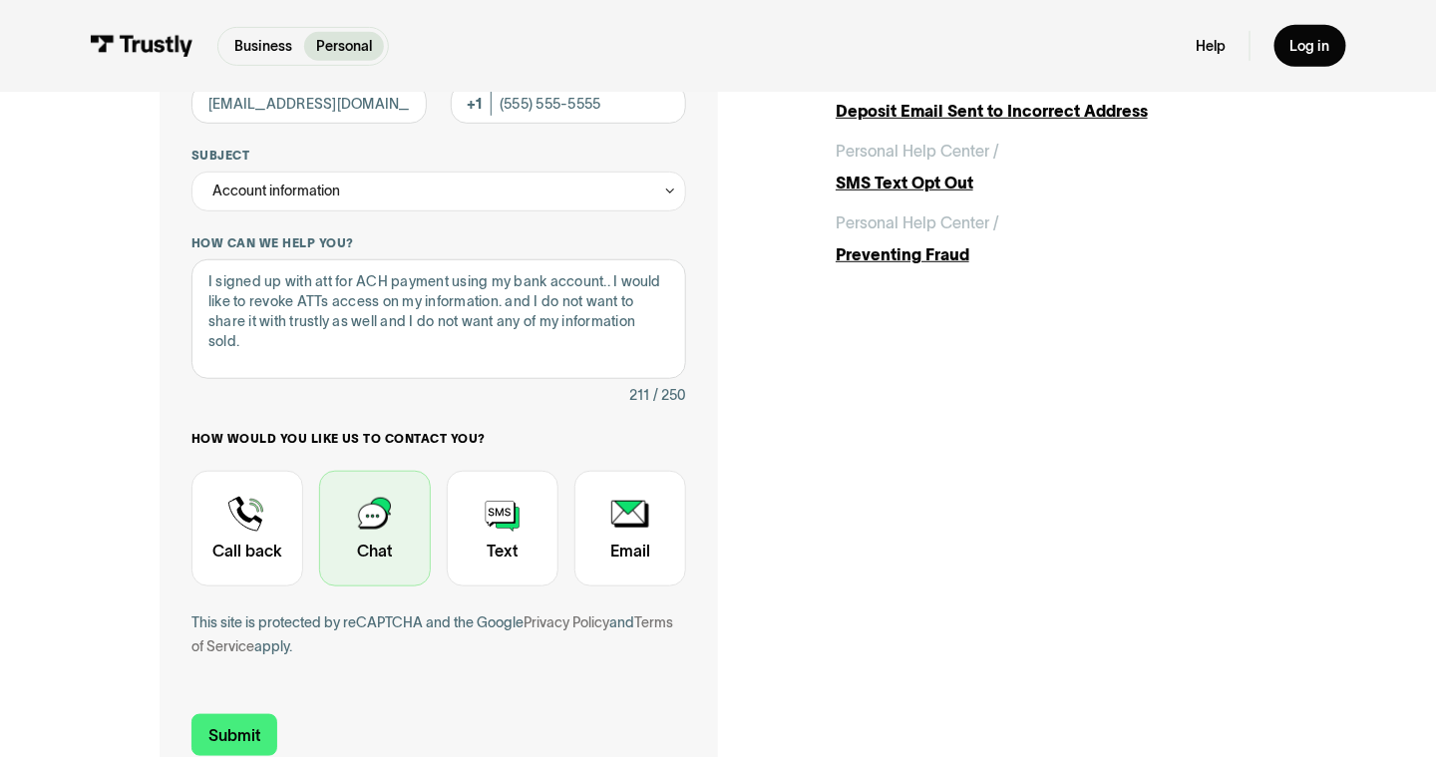
click at [390, 558] on div "Contact Trustly Support" at bounding box center [375, 529] width 112 height 116
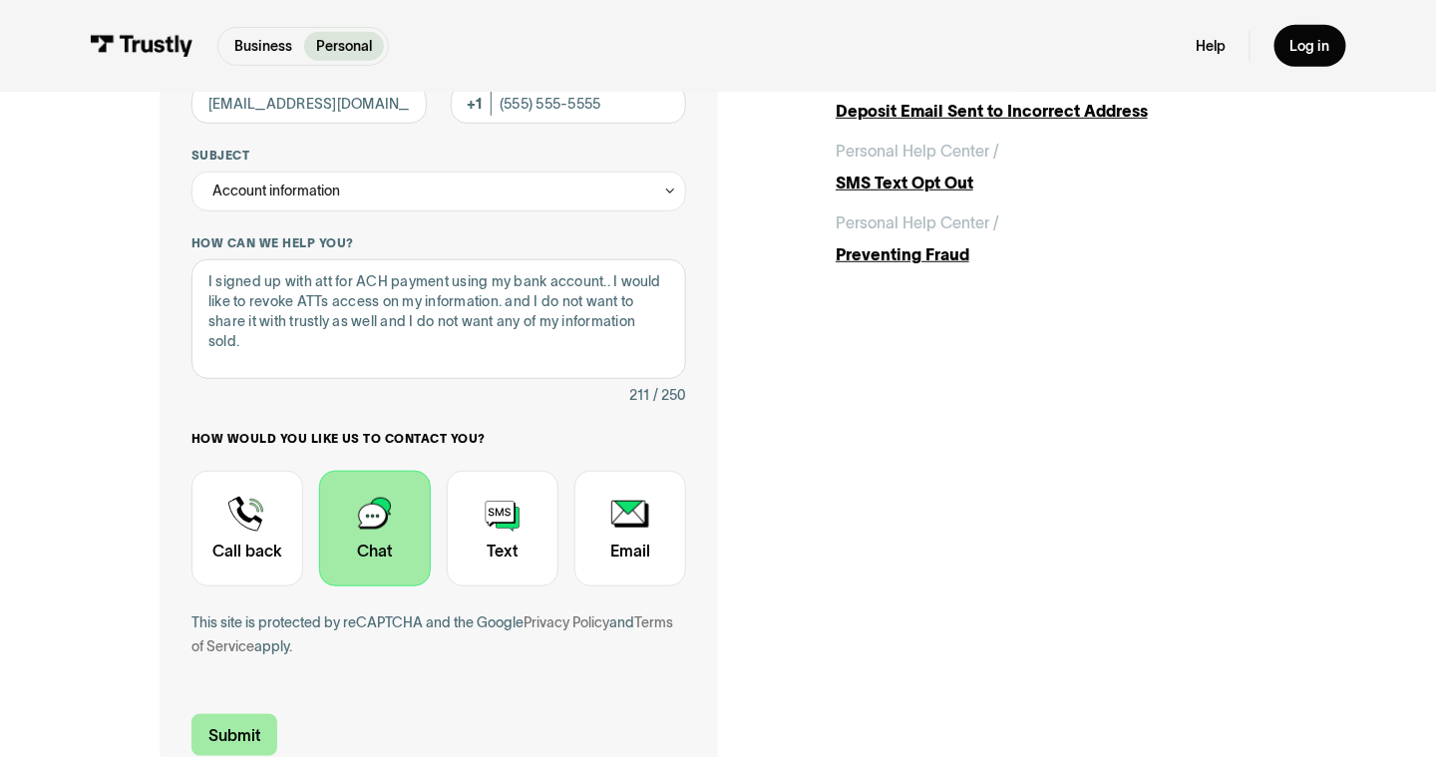
click at [255, 731] on input "Submit" at bounding box center [234, 735] width 86 height 42
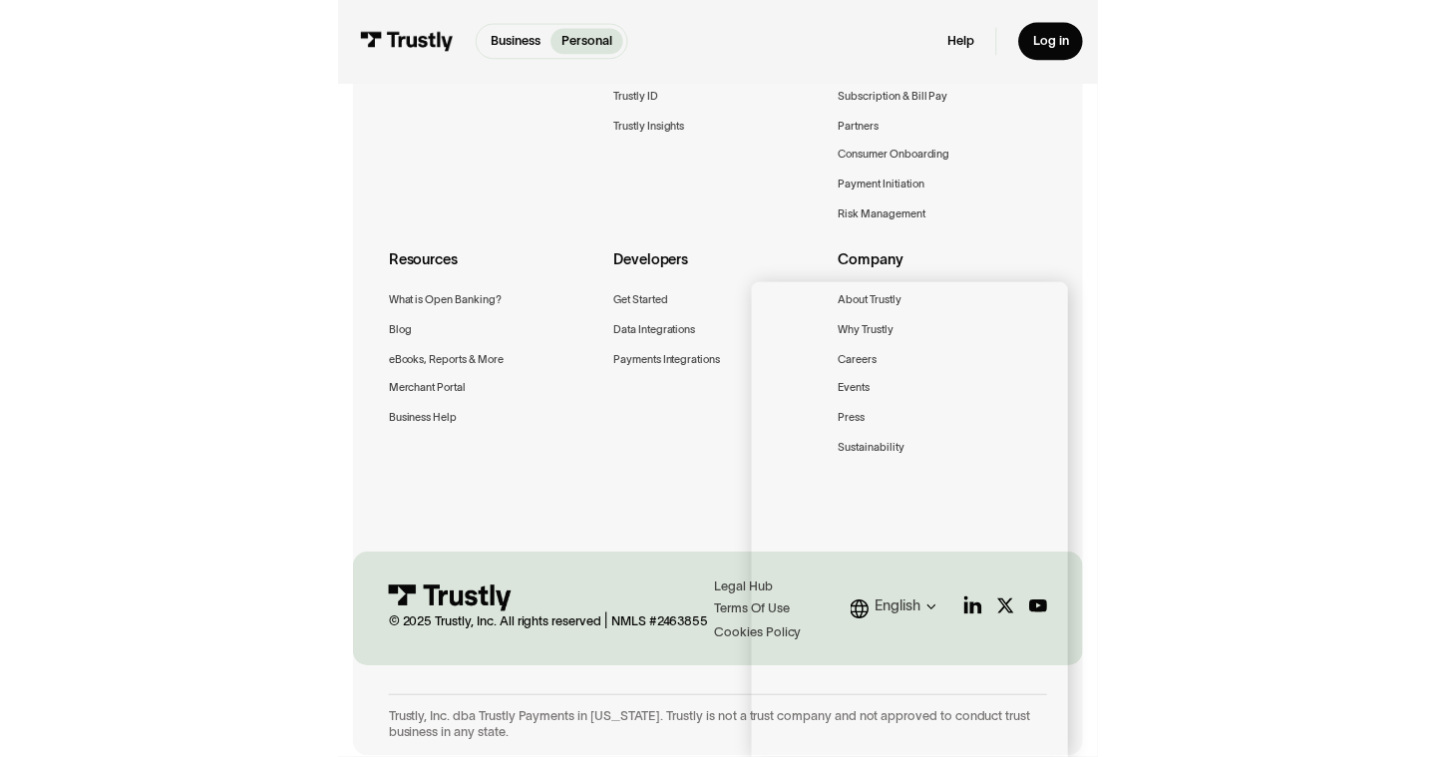
scroll to position [451, 0]
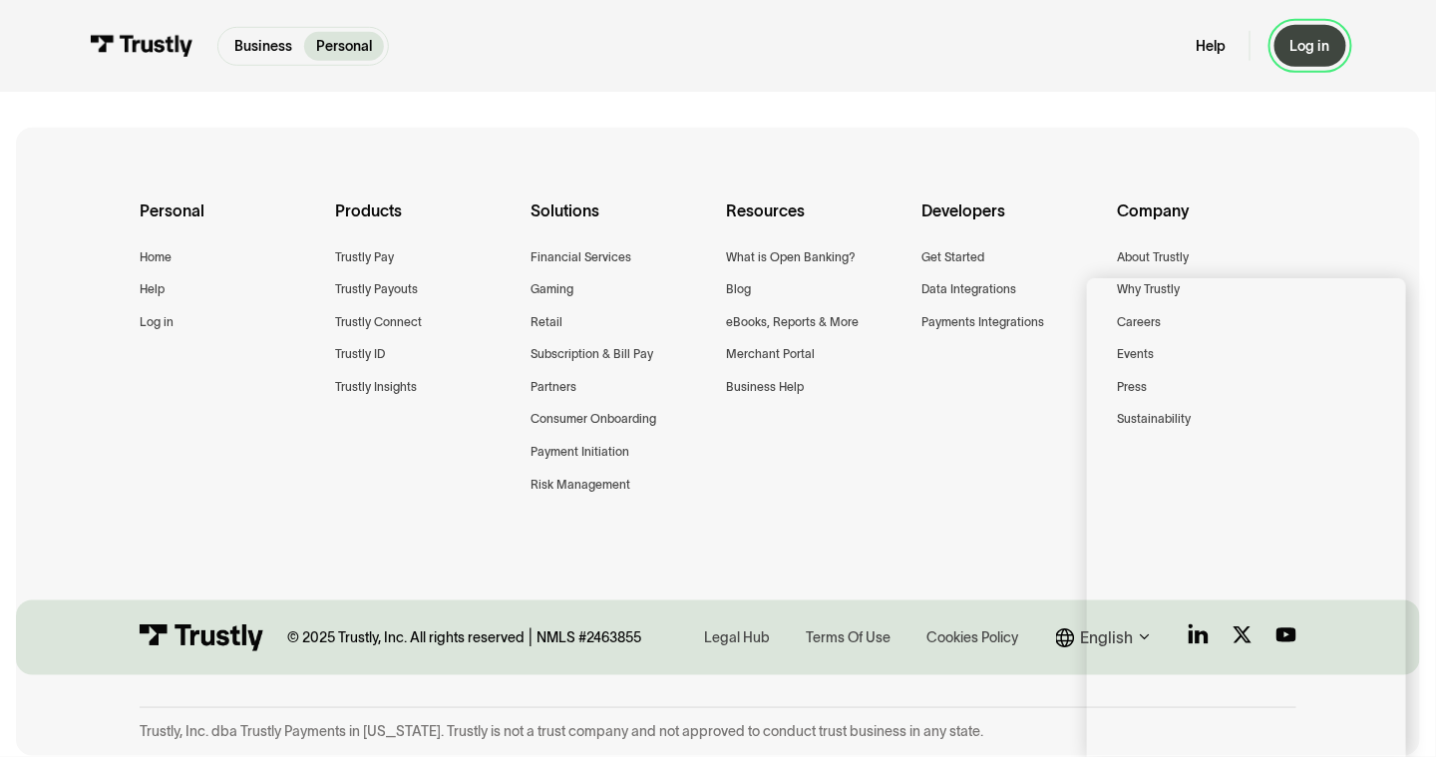
click at [1320, 46] on div "Log in" at bounding box center [1310, 46] width 40 height 18
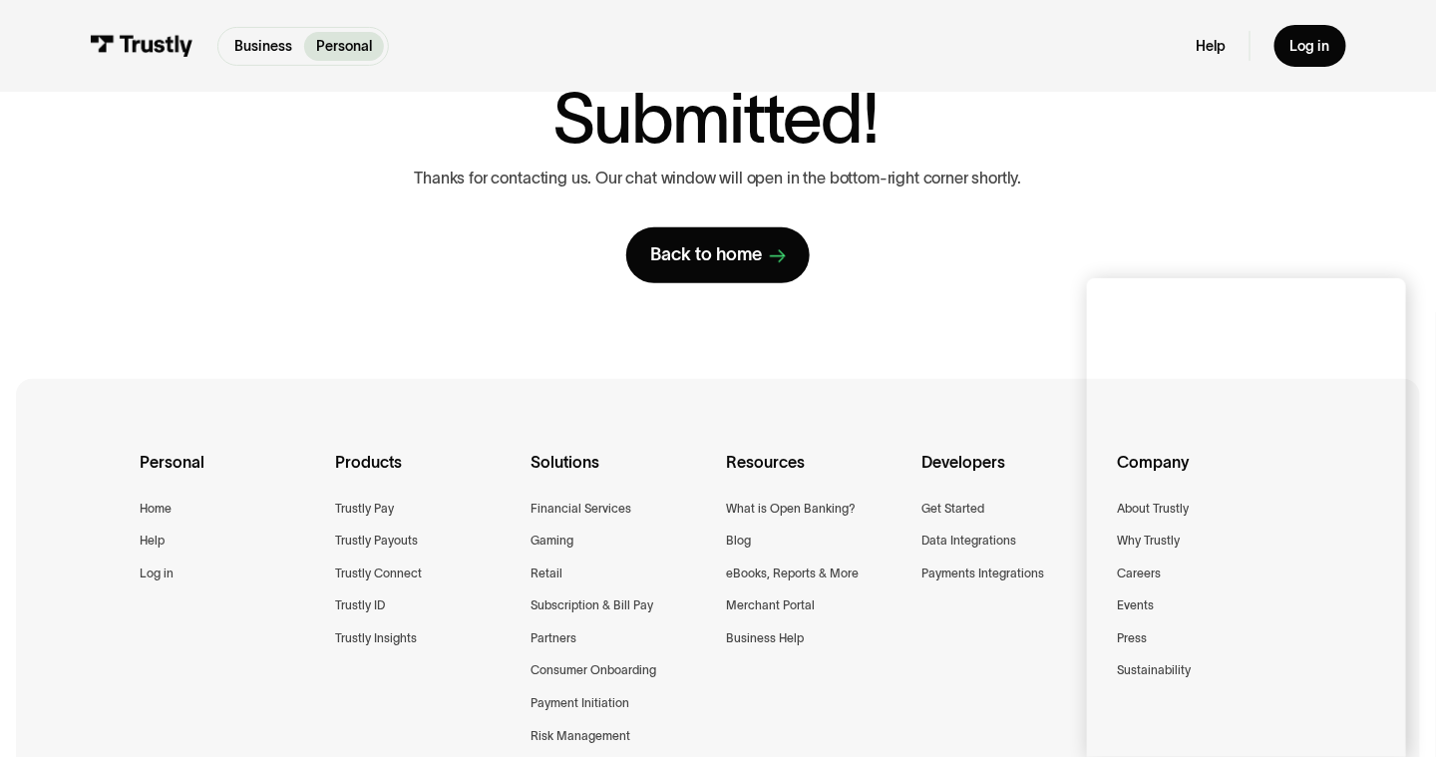
scroll to position [0, 0]
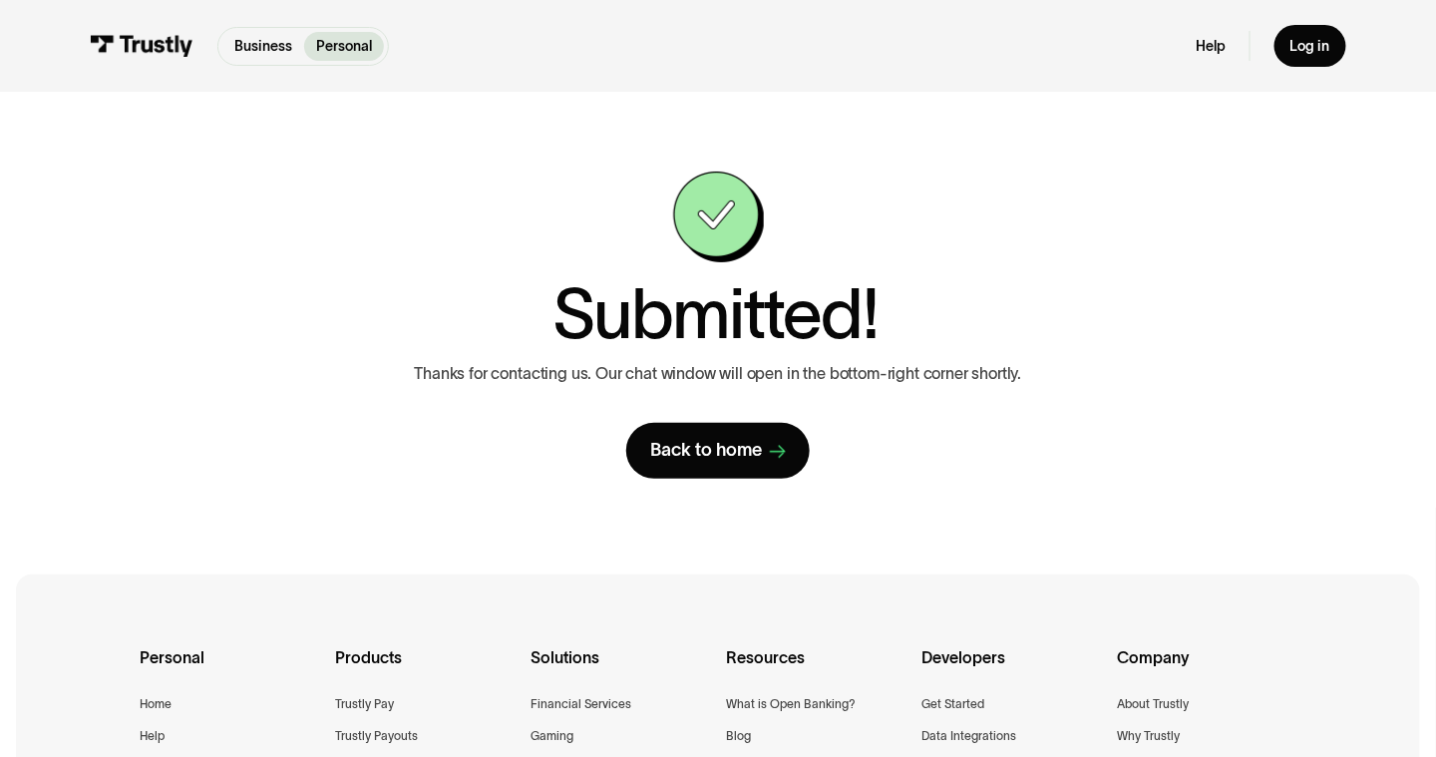
drag, startPoint x: 1391, startPoint y: 674, endPoint x: 1392, endPoint y: 292, distance: 381.9
click at [1209, 40] on link "Help" at bounding box center [1210, 46] width 30 height 18
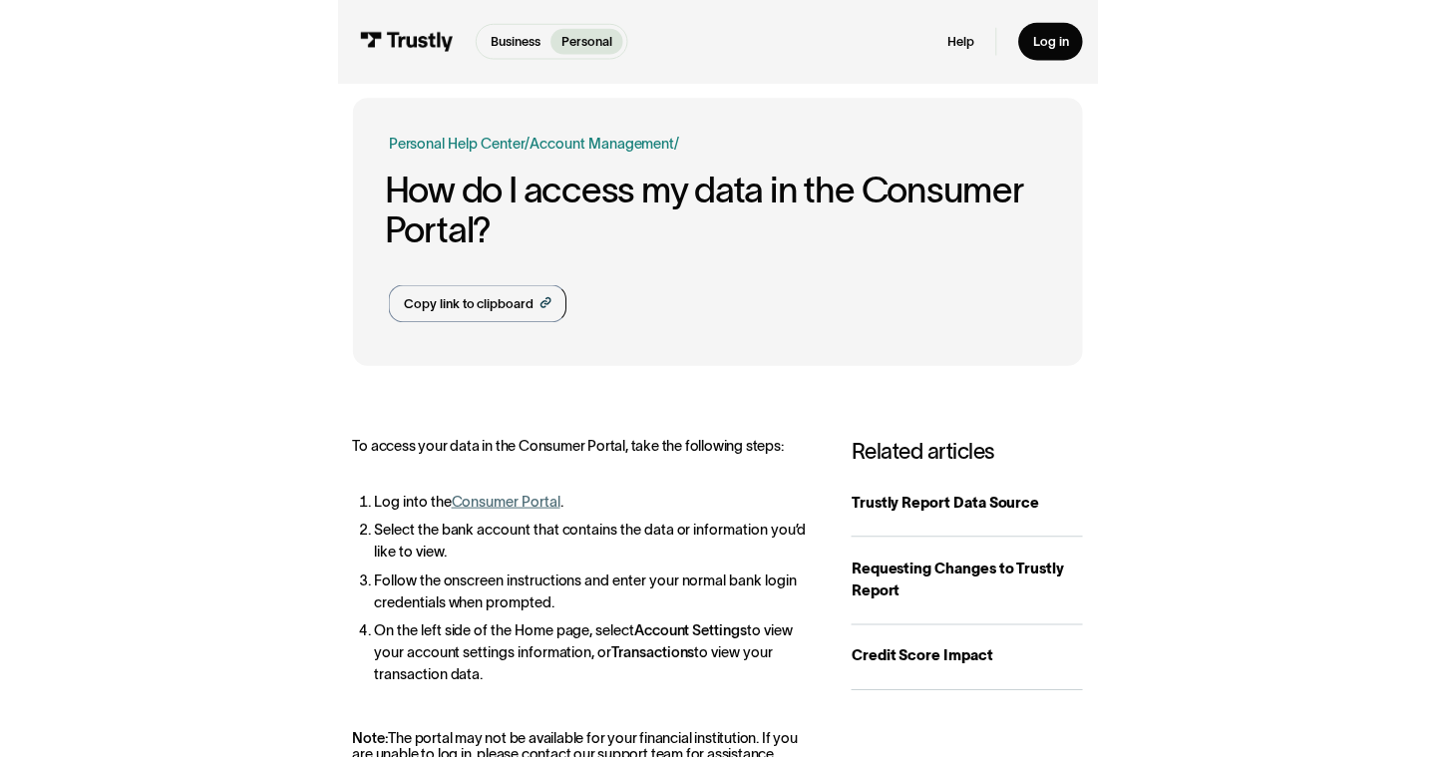
scroll to position [199, 0]
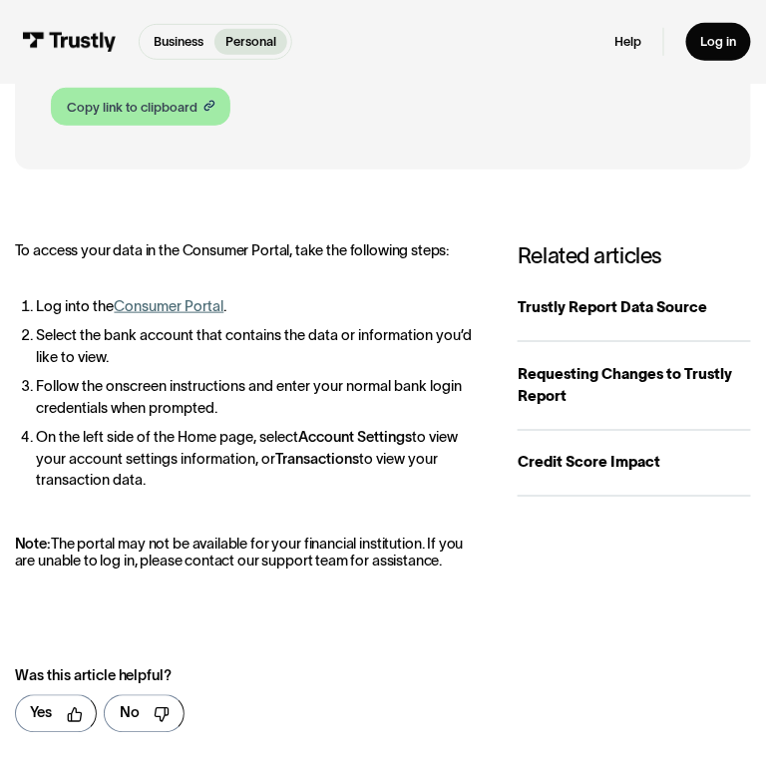
click at [183, 105] on div "Copy link to clipboard" at bounding box center [132, 107] width 131 height 19
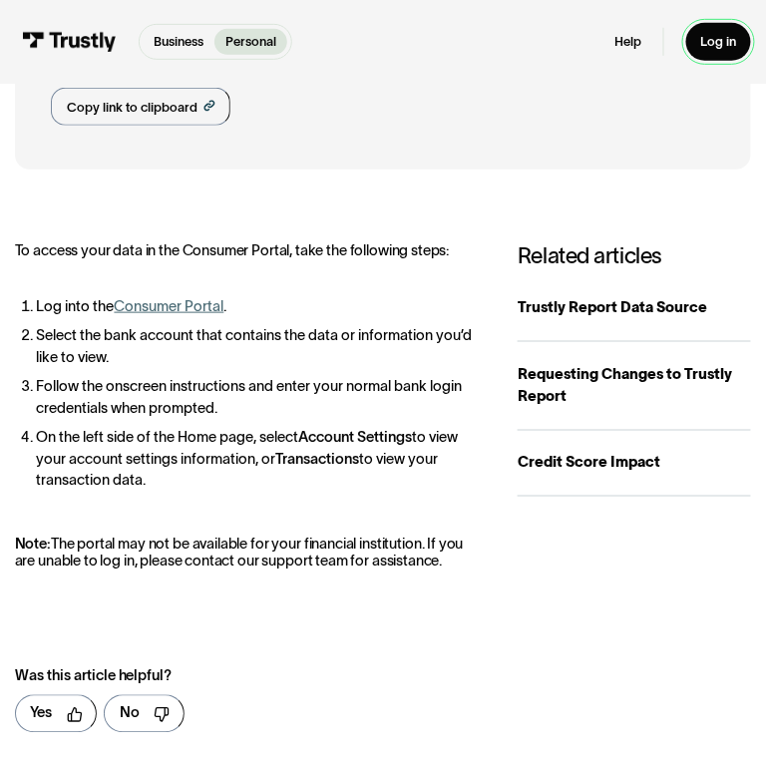
click at [732, 34] on div "Log in" at bounding box center [719, 42] width 36 height 17
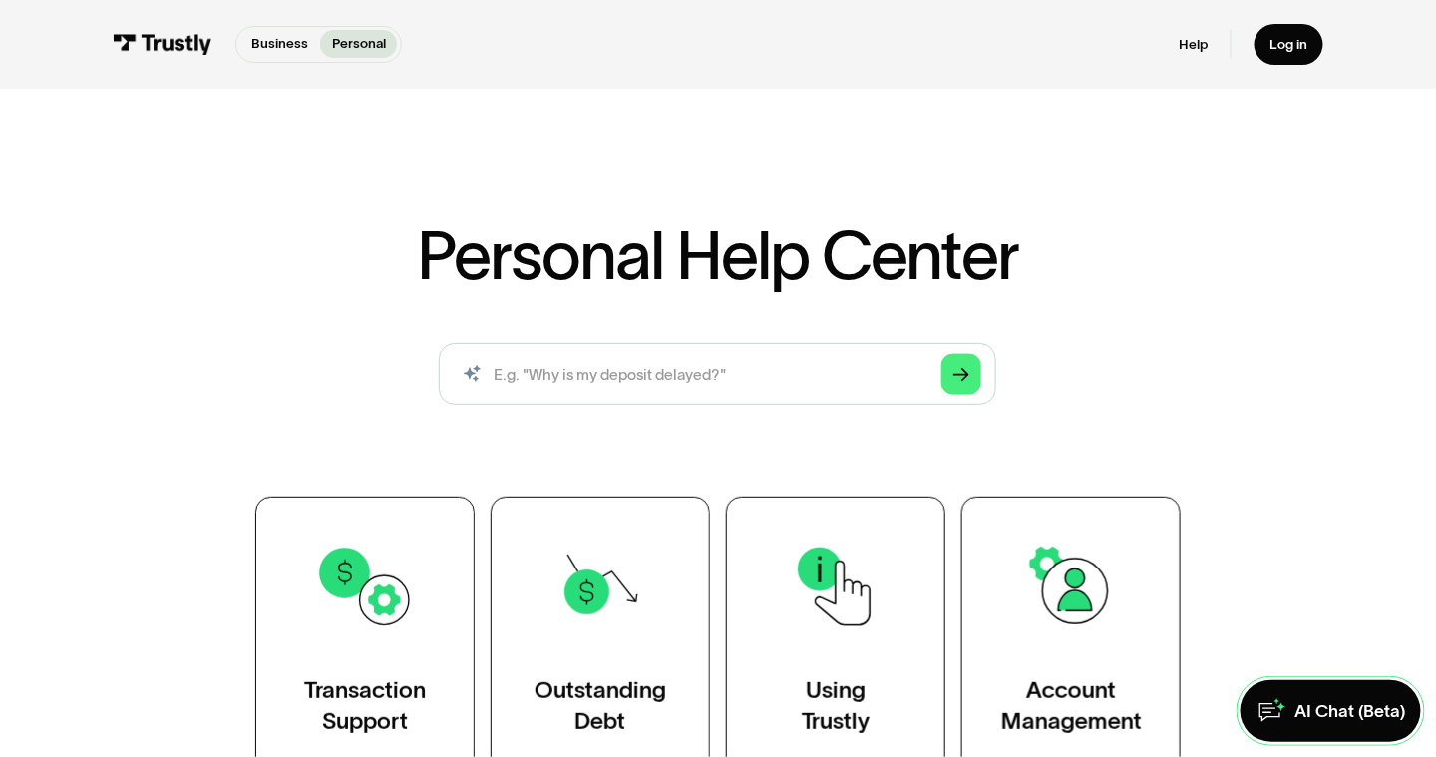
click at [1329, 711] on div "AI Chat (Beta)" at bounding box center [1349, 711] width 111 height 23
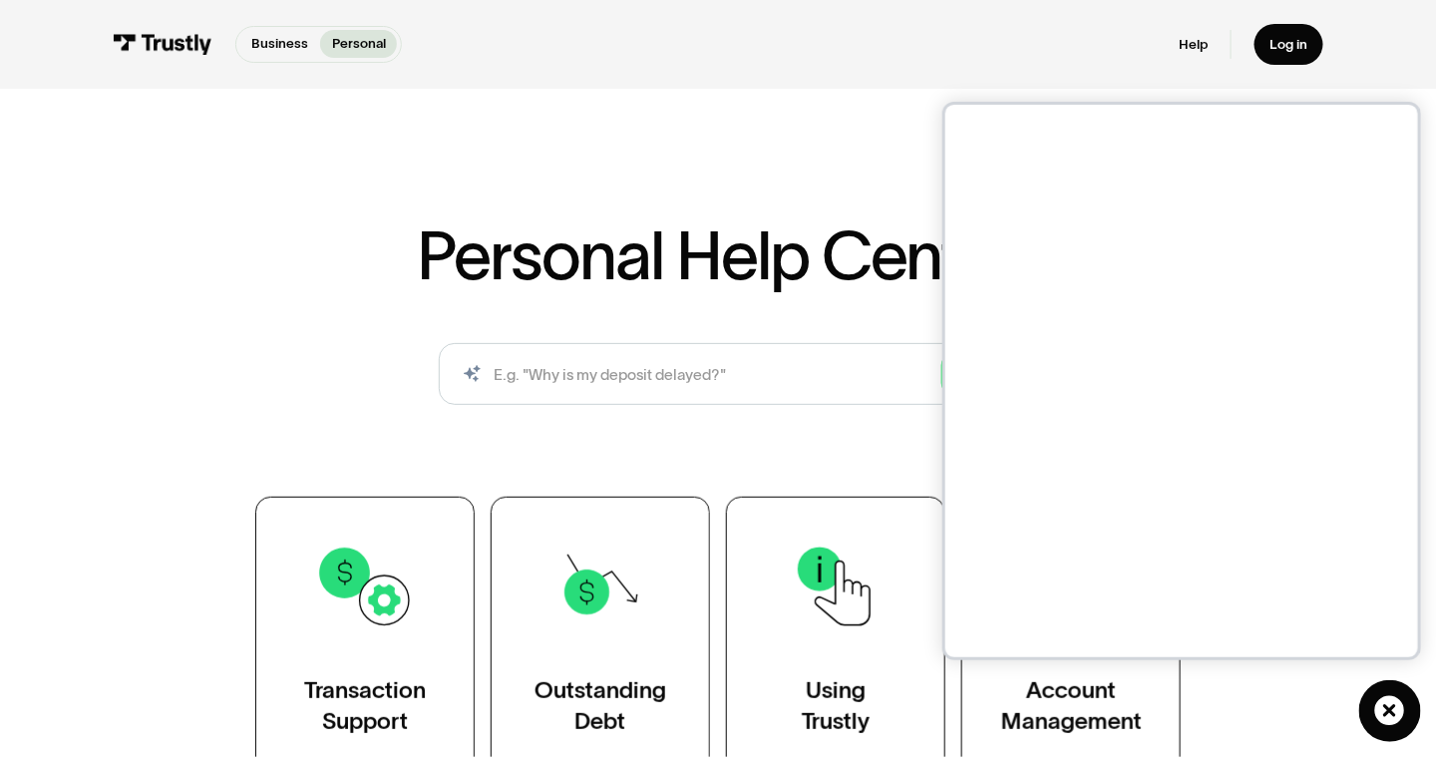
click at [850, 491] on div "Personal Help Center AI-powered search ( 1 / 4 ) Type your question and our sma…" at bounding box center [718, 498] width 1115 height 553
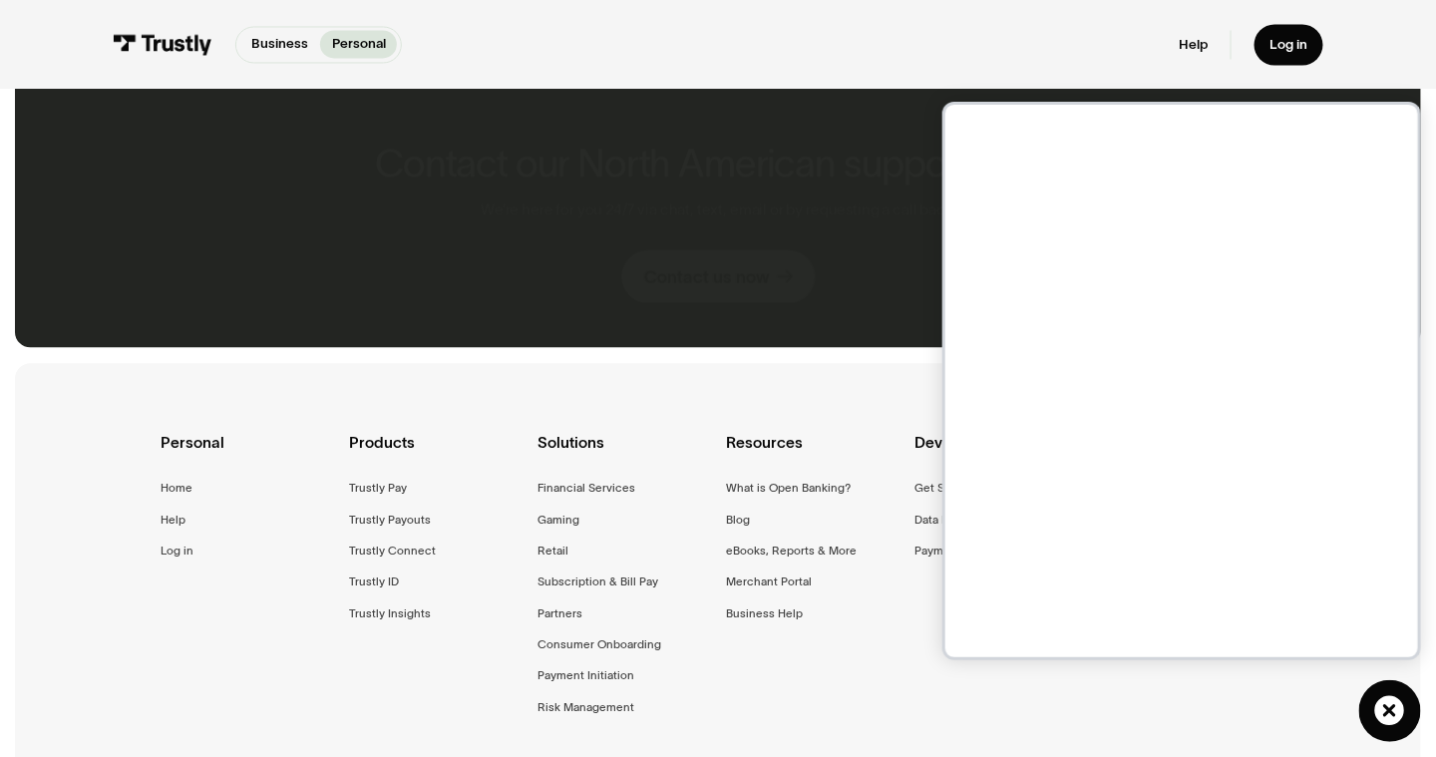
scroll to position [1296, 0]
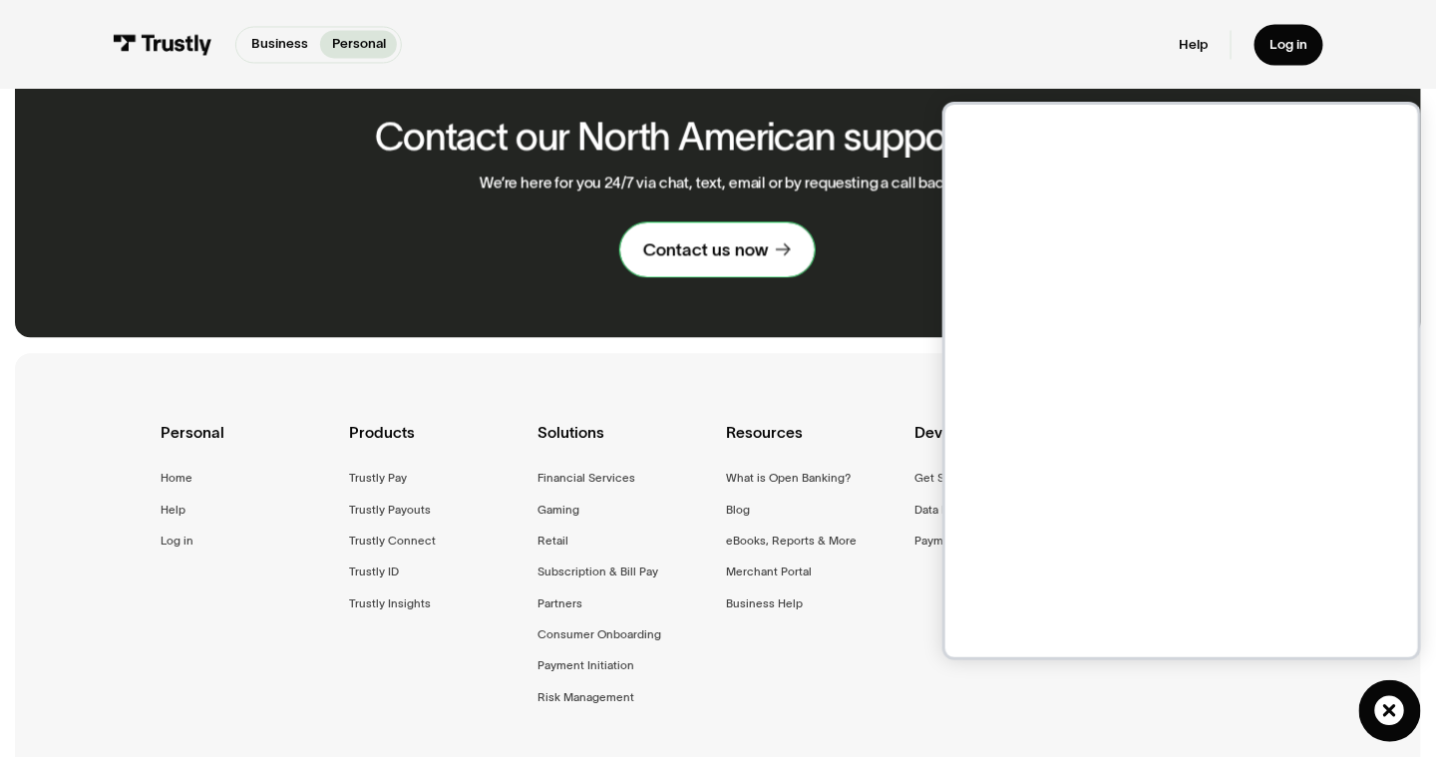
click at [714, 261] on div "Contact us now" at bounding box center [706, 249] width 126 height 23
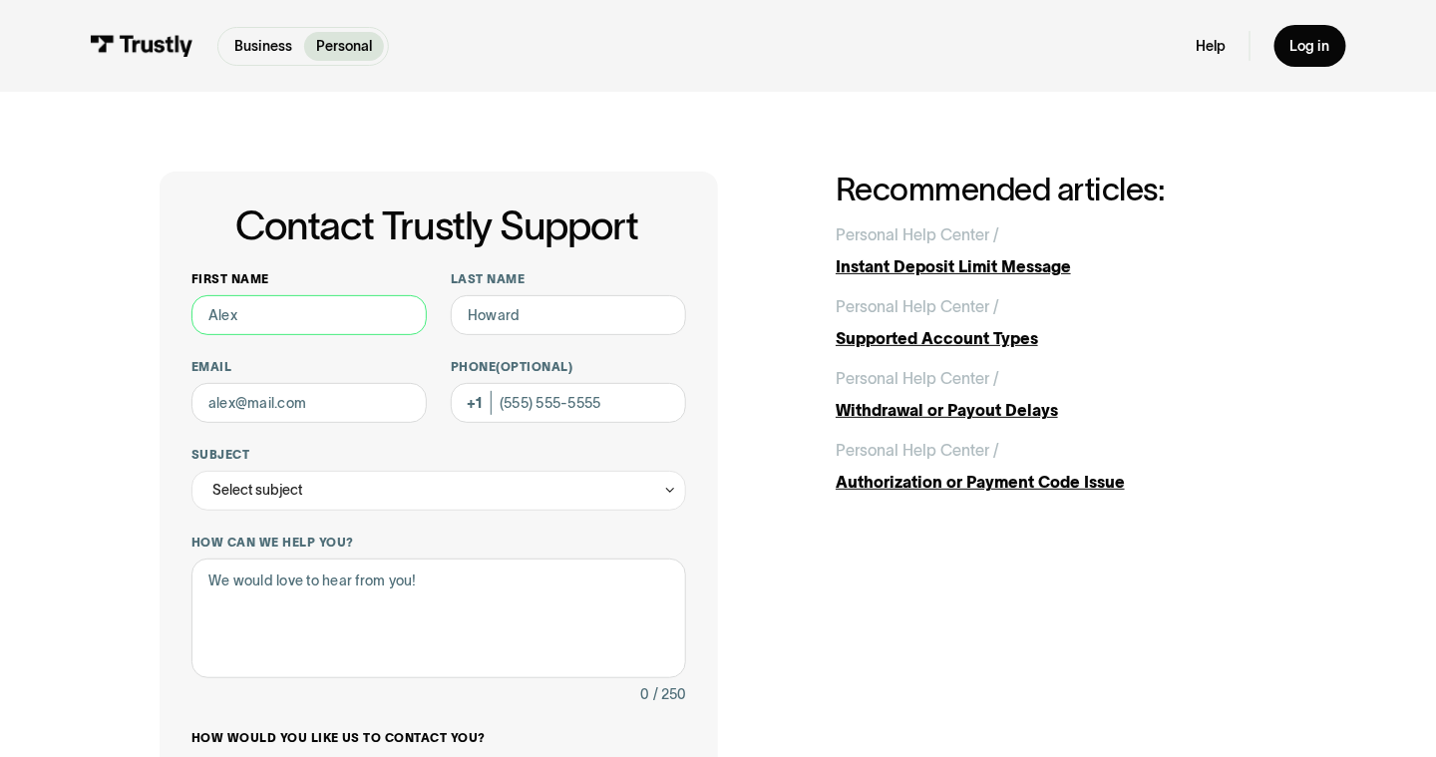
click at [257, 322] on input "First name" at bounding box center [308, 315] width 235 height 40
type input "M"
type input "Orlando"
click at [532, 319] on input "Last name" at bounding box center [568, 315] width 235 height 40
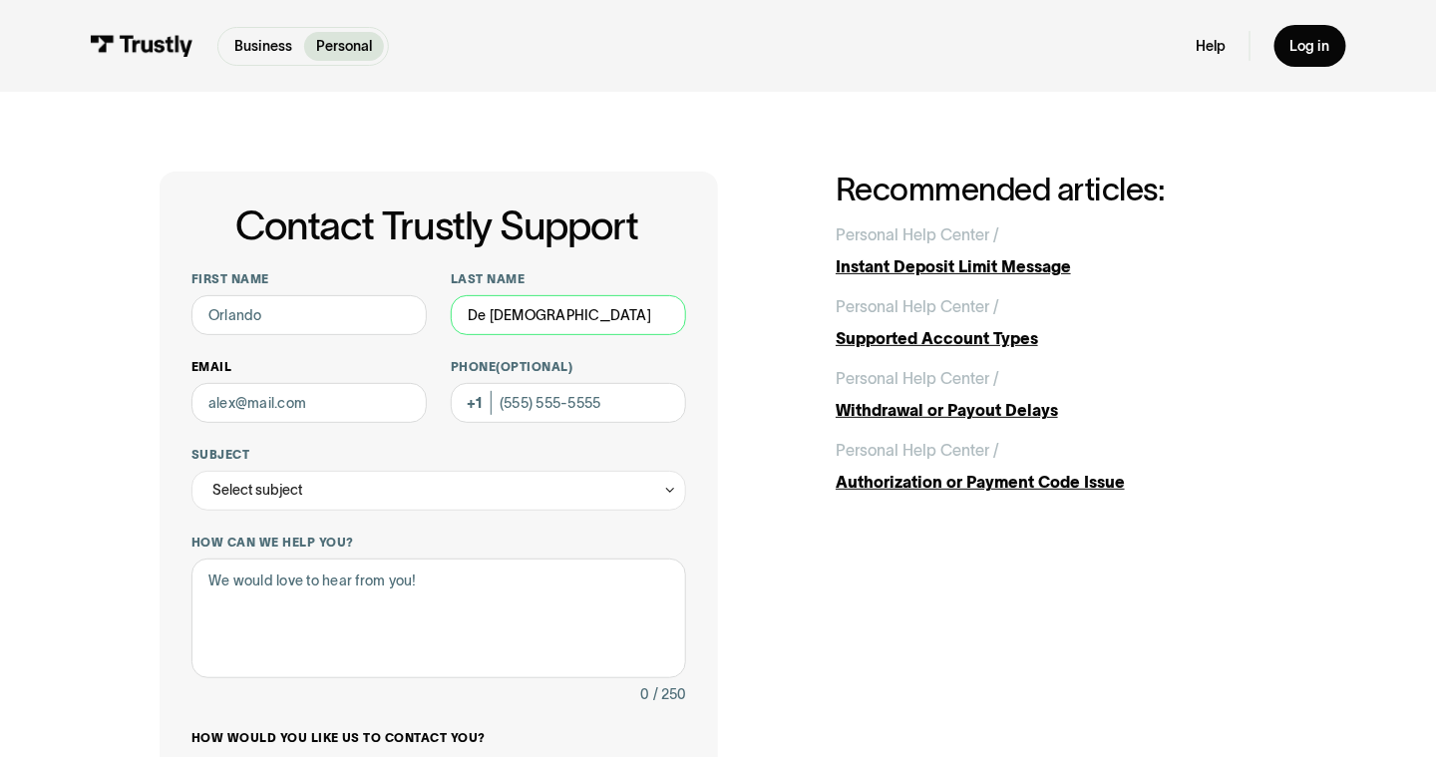
type input "De Jesus"
click at [311, 401] on input "Email" at bounding box center [308, 403] width 235 height 40
type input "ken10523@yahoo.com"
type input "**********"
click at [415, 481] on div "Select subject" at bounding box center [438, 491] width 495 height 40
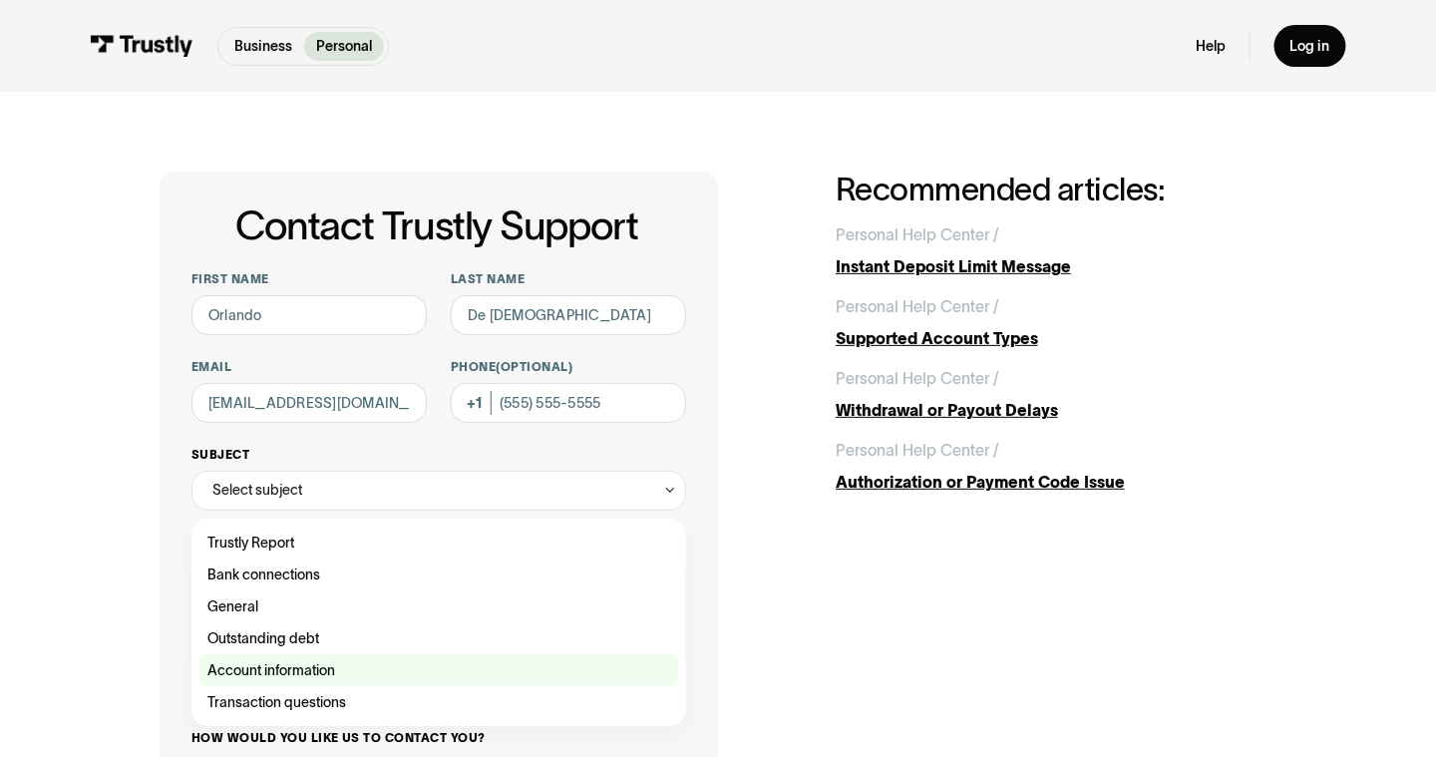
click at [304, 664] on div "Contact Trustly Support" at bounding box center [438, 670] width 479 height 32
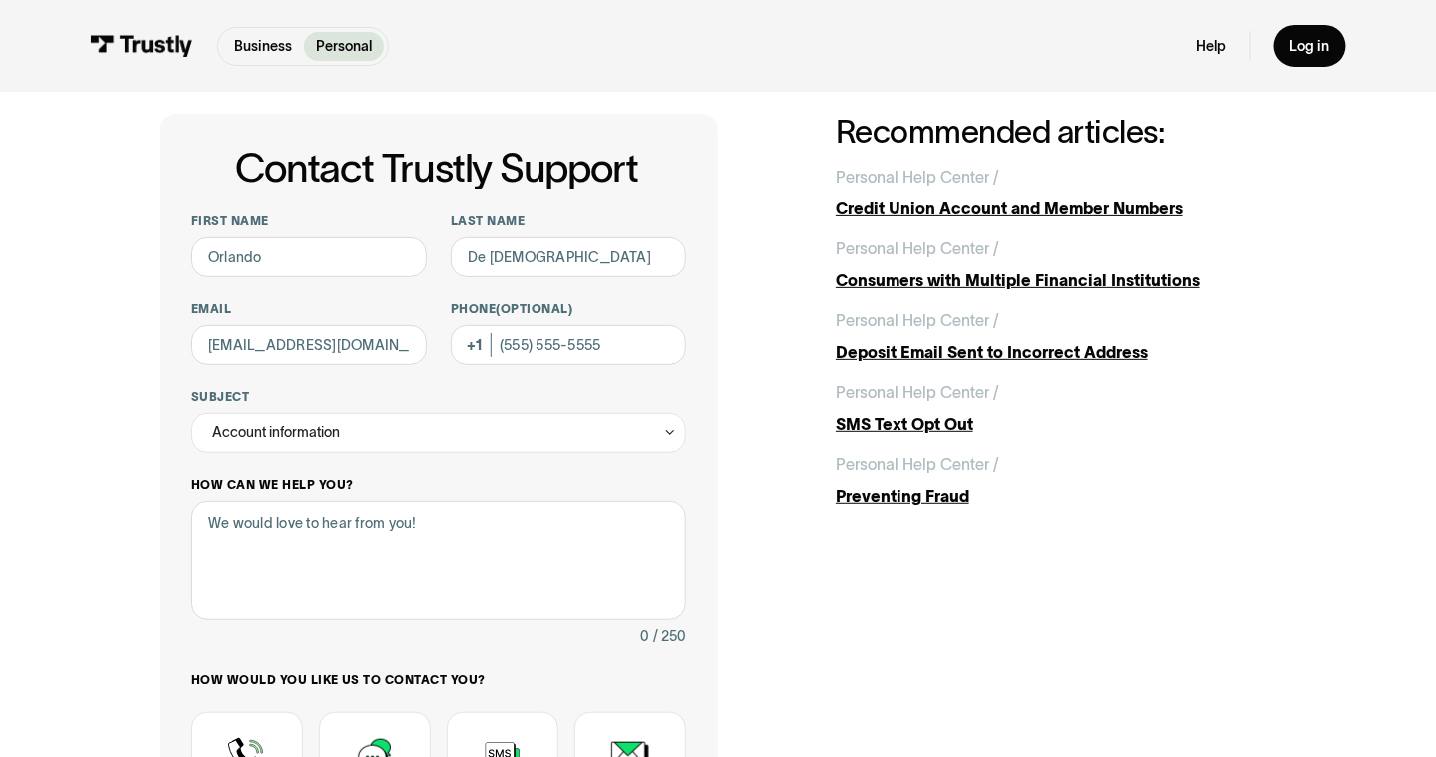
scroll to position [100, 0]
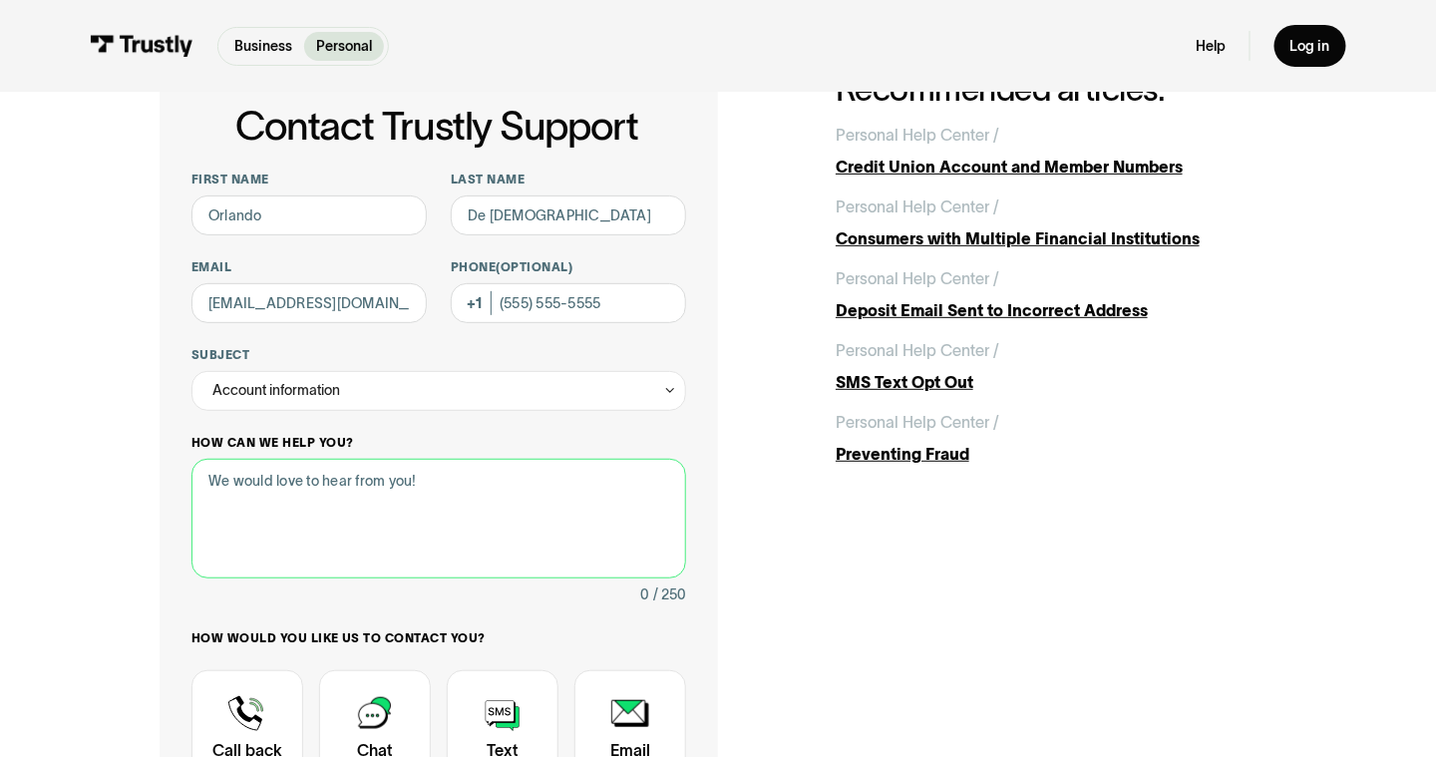
click at [402, 536] on textarea "How can we help you?" at bounding box center [438, 519] width 495 height 120
drag, startPoint x: 211, startPoint y: 481, endPoint x: 491, endPoint y: 531, distance: 283.8
click at [491, 531] on textarea "The agent was able to revoke ATTs access on my account but i forgot to ask to d…" at bounding box center [438, 519] width 495 height 120
type textarea "T"
click at [447, 479] on textarea "request to revoke access and delete information" at bounding box center [438, 519] width 495 height 120
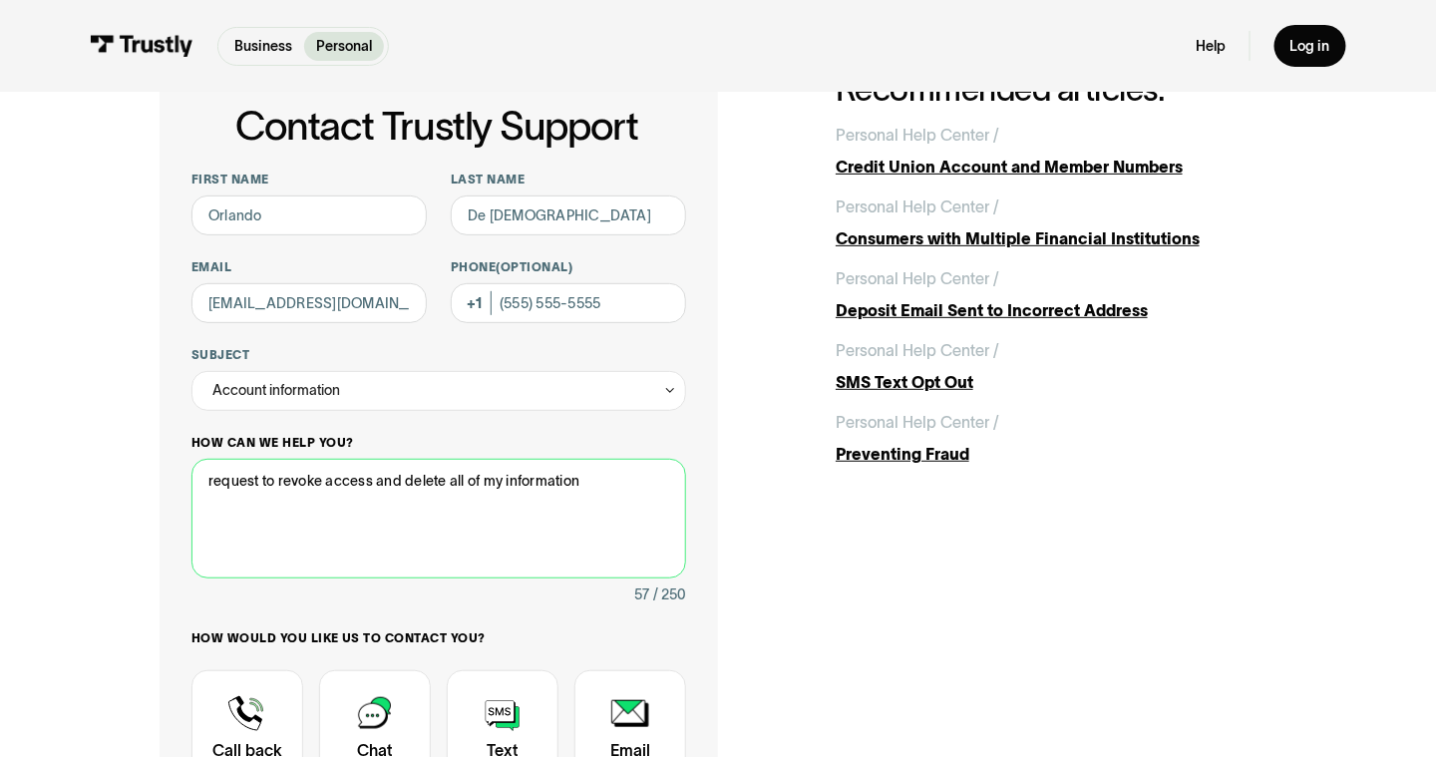
click at [275, 484] on textarea "request to revoke access and delete all of my information" at bounding box center [438, 519] width 495 height 120
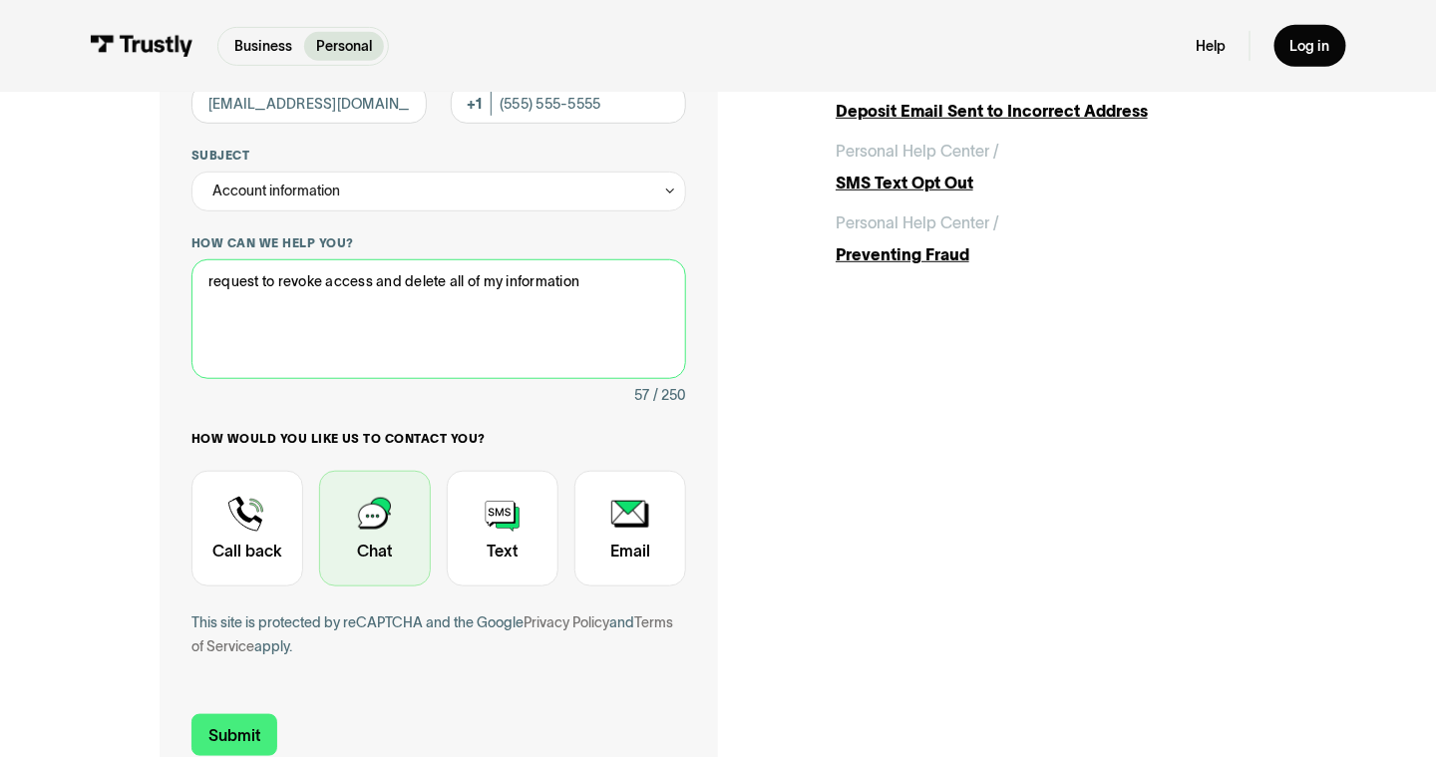
type textarea "request to revoke access and delete all of my information"
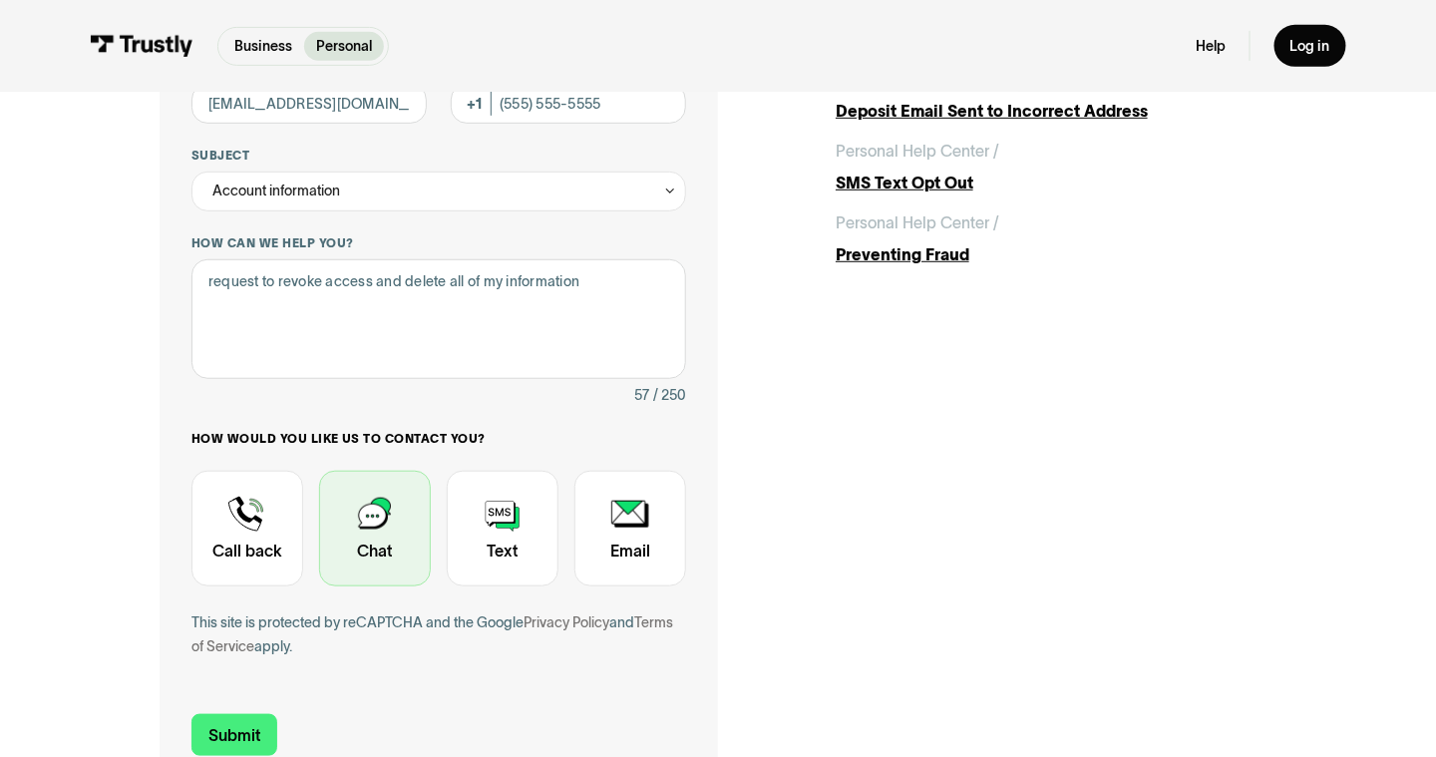
click at [376, 552] on div "Contact Trustly Support" at bounding box center [375, 529] width 112 height 116
click at [385, 518] on div "Contact Trustly Support" at bounding box center [375, 529] width 112 height 116
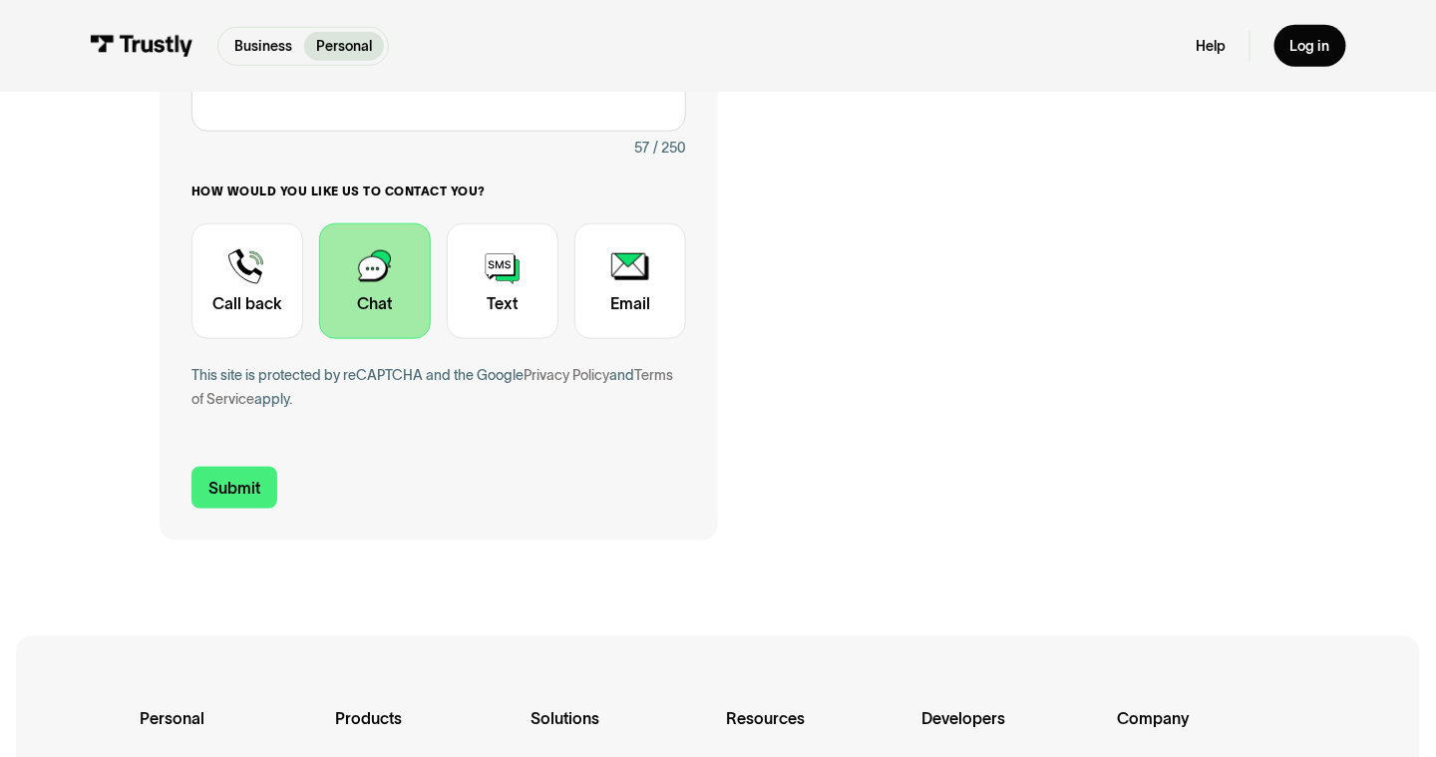
scroll to position [598, 0]
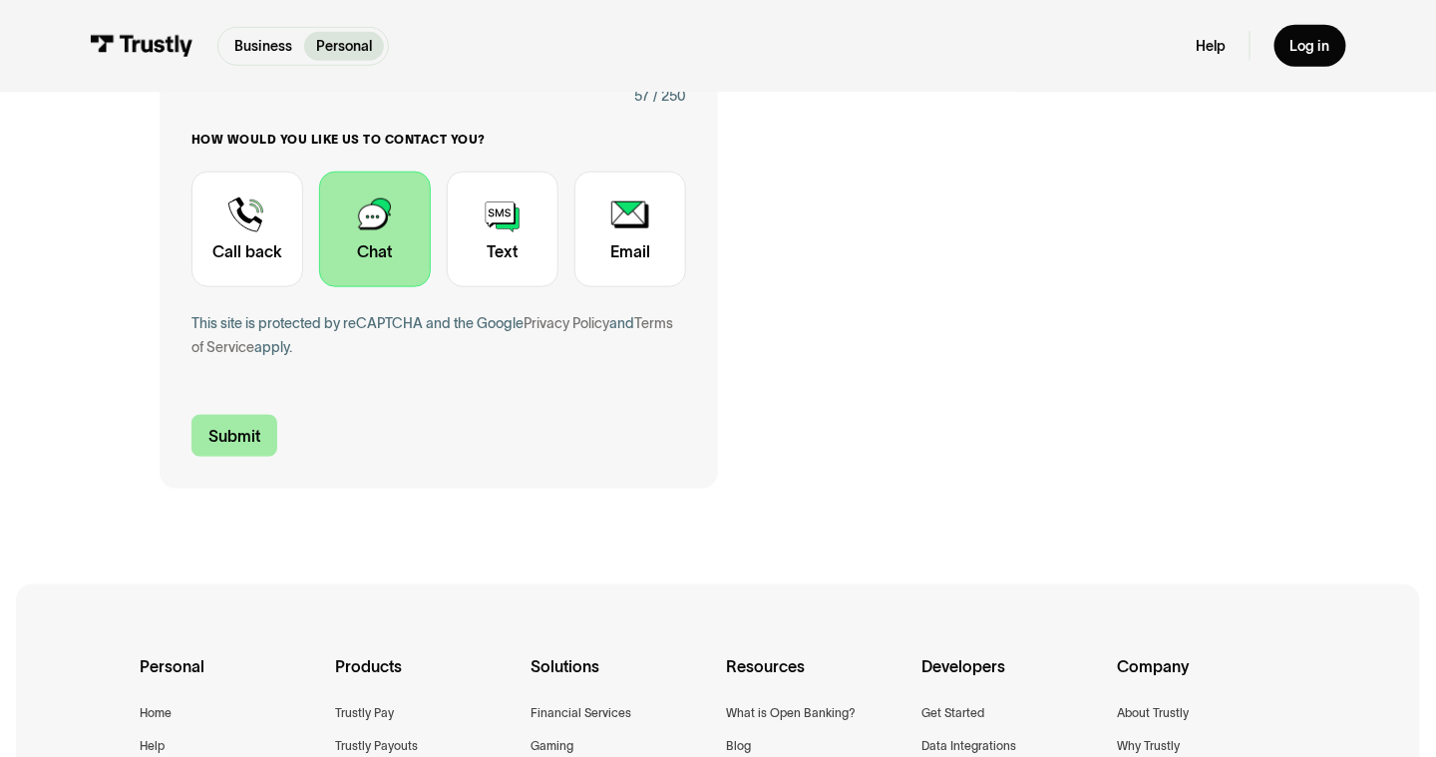
click at [253, 439] on input "Submit" at bounding box center [234, 436] width 86 height 42
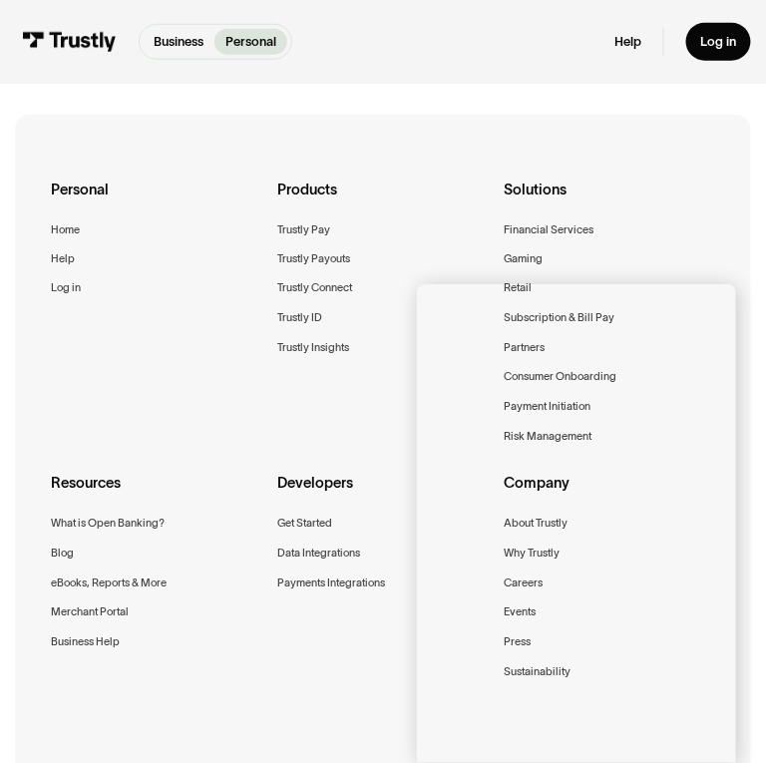
scroll to position [399, 0]
